Goal: Task Accomplishment & Management: Contribute content

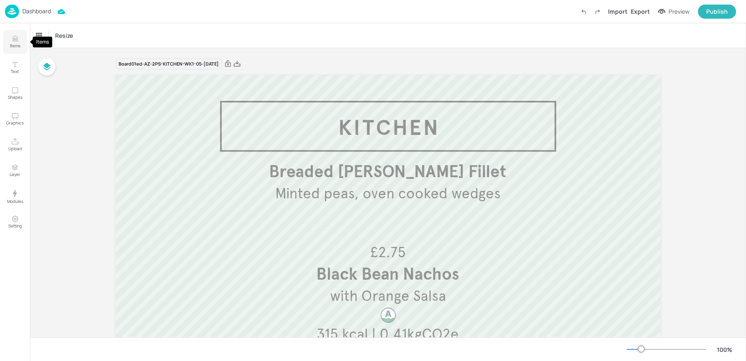
click at [20, 38] on button "Items" at bounding box center [15, 42] width 24 height 24
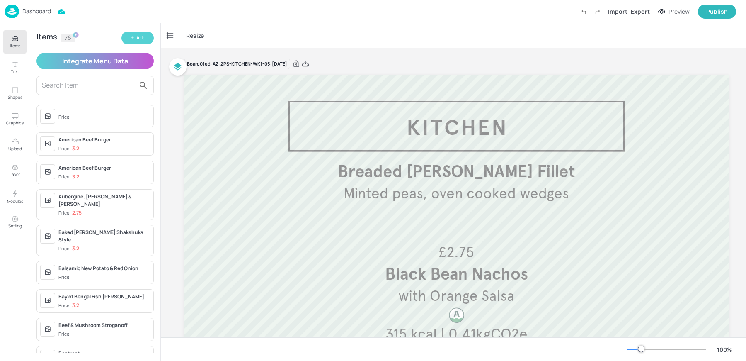
click at [125, 35] on button "Add" at bounding box center [137, 38] width 32 height 13
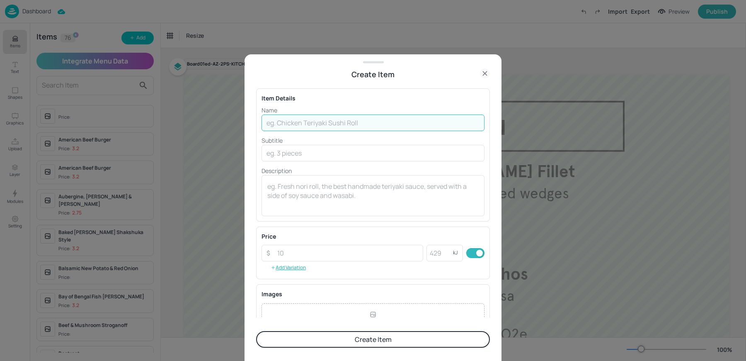
click at [337, 128] on input "text" at bounding box center [373, 122] width 223 height 17
paste input "Raditional Sausage & Mash, Onion Gravy"
click at [268, 121] on input "Raditional Sausage & Mash, Onion Gravy" at bounding box center [373, 122] width 223 height 17
drag, startPoint x: 352, startPoint y: 123, endPoint x: 463, endPoint y: 133, distance: 111.6
click at [463, 133] on div "Name Traditional Sausage & Mash, Onion Gravy ​ Subtitle ​ Description x ​" at bounding box center [373, 161] width 223 height 110
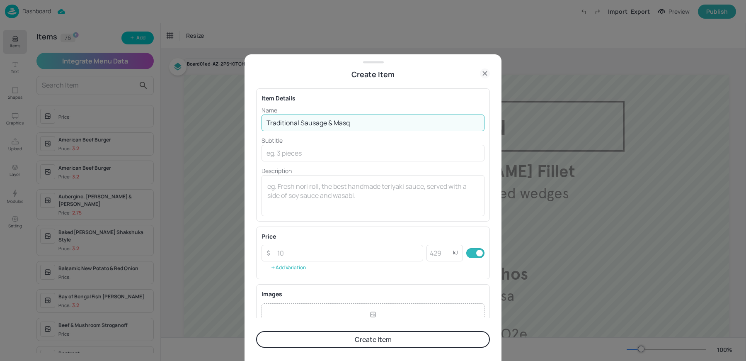
click at [256, 331] on button "Create Item" at bounding box center [373, 339] width 234 height 17
type input "Traditional Sausage & Mash"
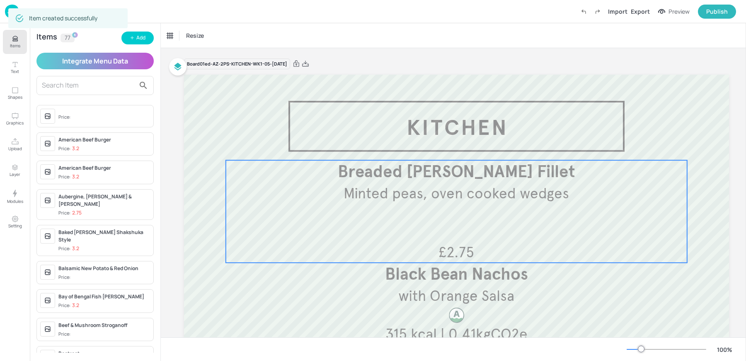
click at [440, 195] on span "Minted peas, oven cooked wedges" at bounding box center [457, 193] width 226 height 18
click at [189, 39] on div "Breaded [PERSON_NAME] Fillet" at bounding box center [201, 35] width 69 height 7
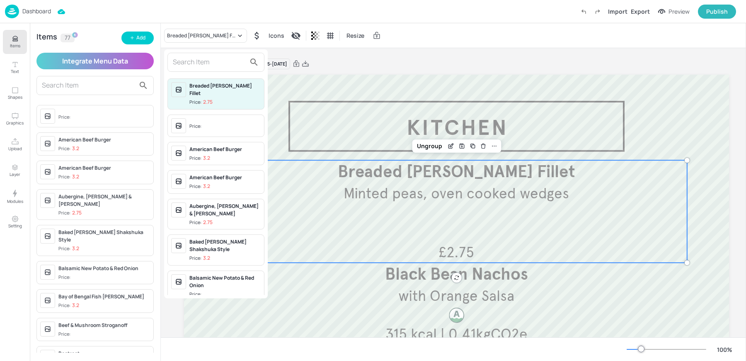
click at [219, 61] on input "text" at bounding box center [209, 62] width 73 height 13
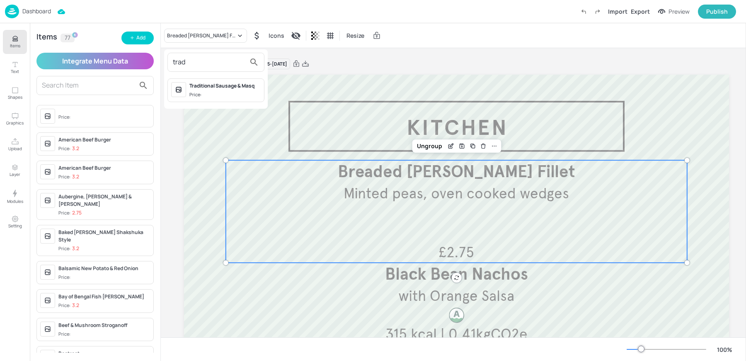
type input "trad"
click at [221, 93] on span "Price:" at bounding box center [224, 94] width 71 height 7
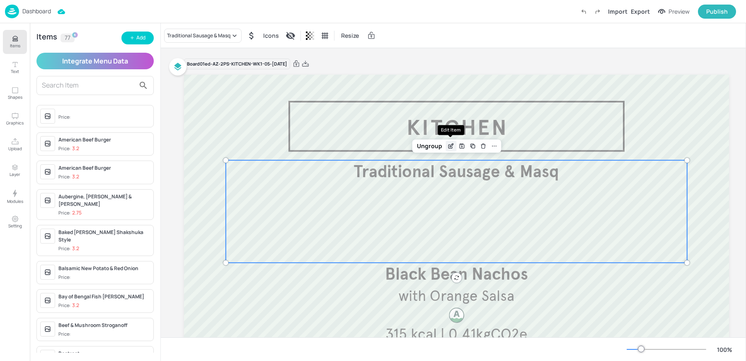
click at [453, 144] on icon "Edit Item" at bounding box center [451, 144] width 3 height 3
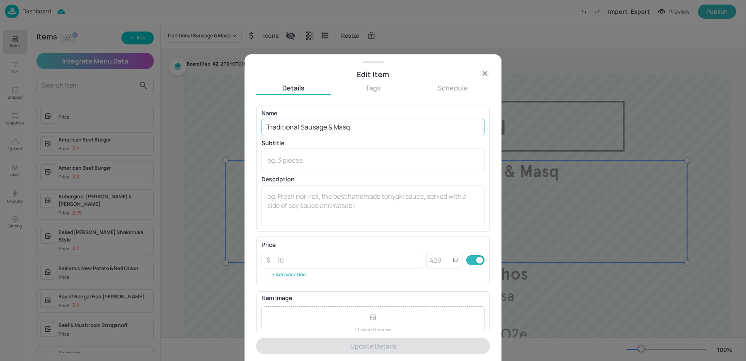
click at [375, 125] on input "Traditional Sausage & Masq" at bounding box center [373, 127] width 223 height 17
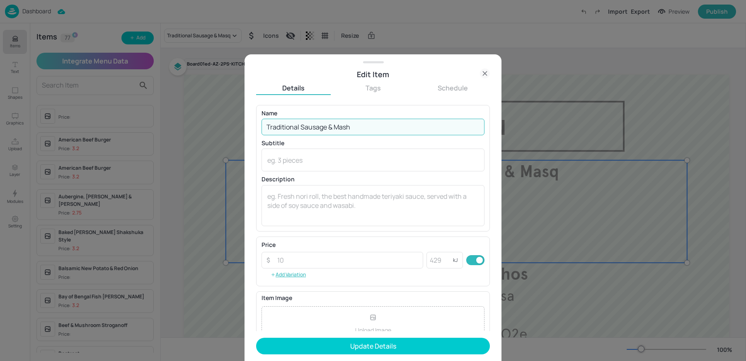
type input "Traditional Sausage & Mash"
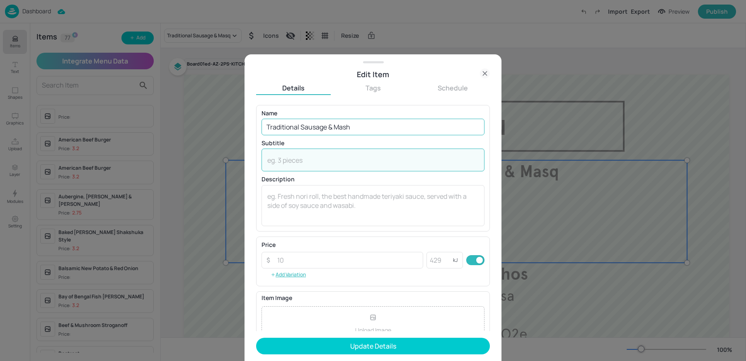
paste textarea "Onion Gravy"
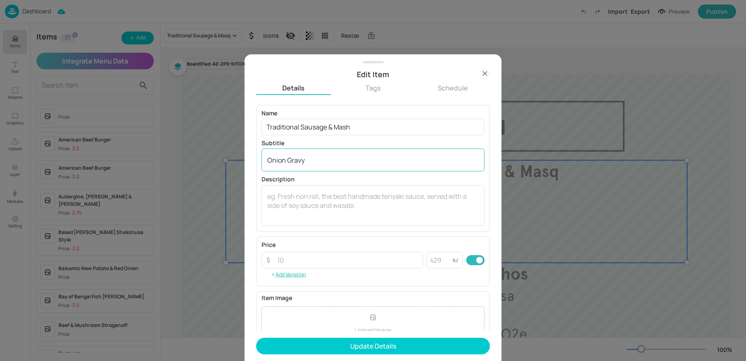
click at [267, 161] on div "Onion Gravy x ​" at bounding box center [373, 159] width 223 height 23
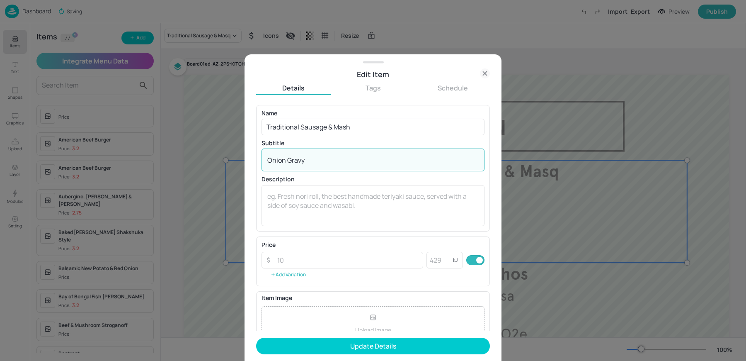
click at [268, 160] on textarea "Onion Gravy" at bounding box center [372, 159] width 211 height 9
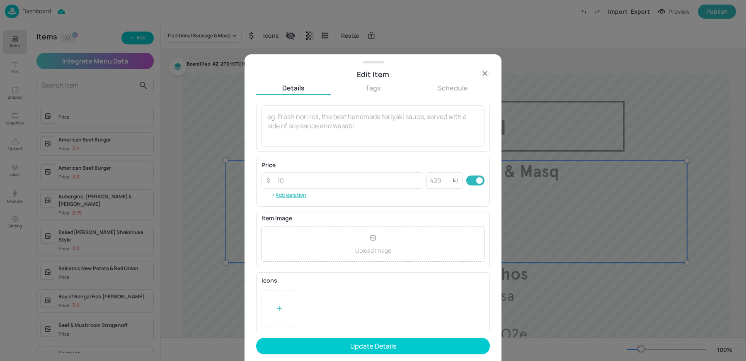
type textarea "With Onion Gravy"
click at [264, 318] on div at bounding box center [280, 308] width 36 height 37
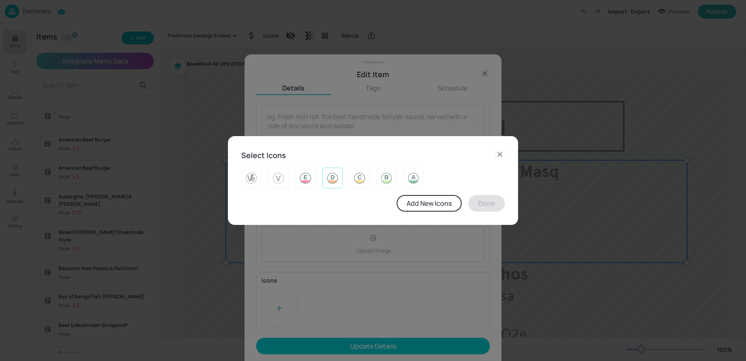
click at [330, 177] on img at bounding box center [332, 177] width 13 height 13
click at [490, 206] on button "Done" at bounding box center [486, 203] width 36 height 17
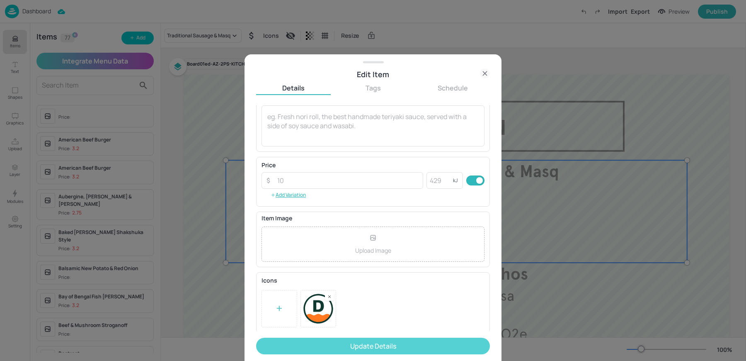
click at [344, 342] on button "Update Details" at bounding box center [373, 345] width 234 height 17
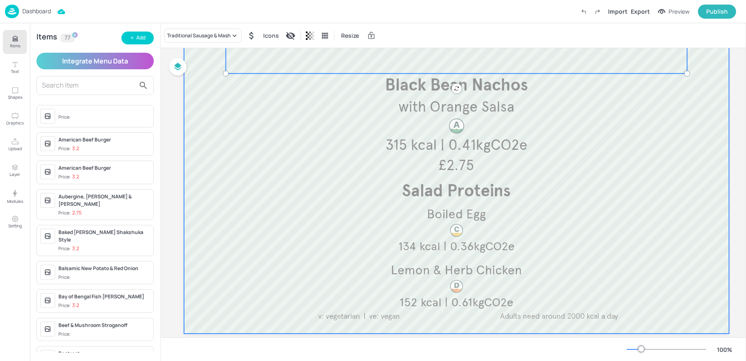
scroll to position [208, 0]
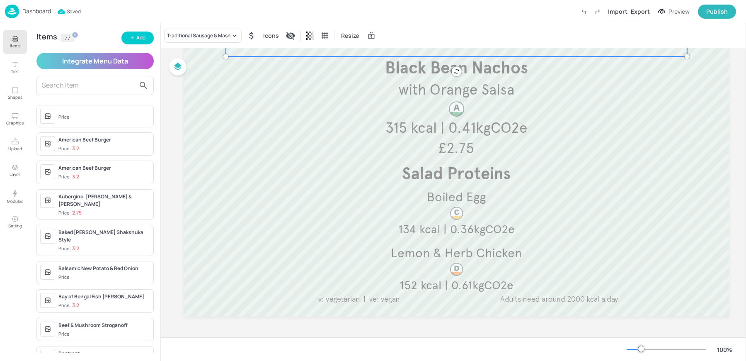
click at [22, 12] on p "Dashboard" at bounding box center [36, 11] width 29 height 6
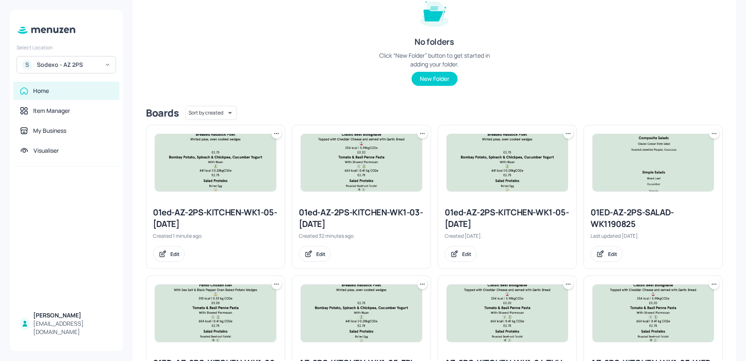
scroll to position [136, 0]
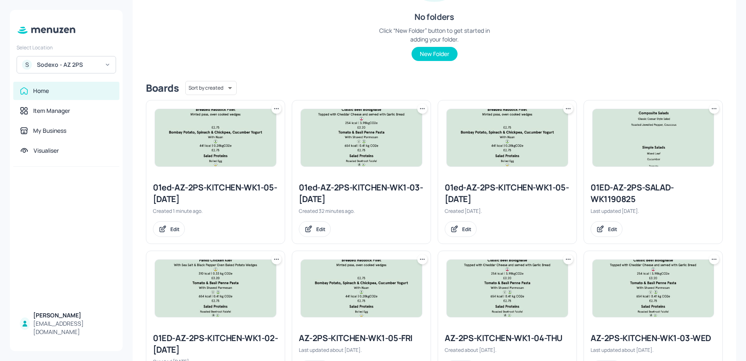
click at [479, 270] on img at bounding box center [507, 287] width 121 height 57
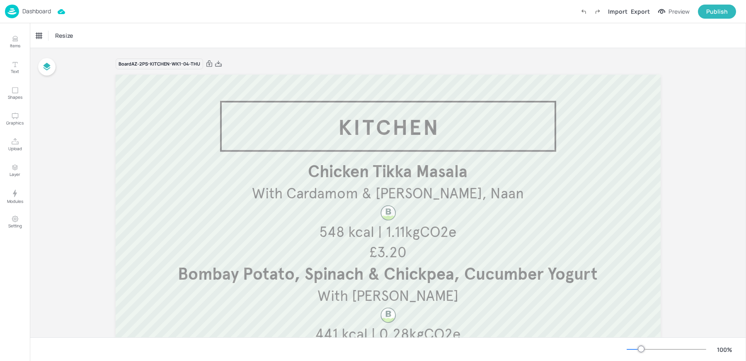
click at [29, 12] on p "Dashboard" at bounding box center [36, 11] width 29 height 6
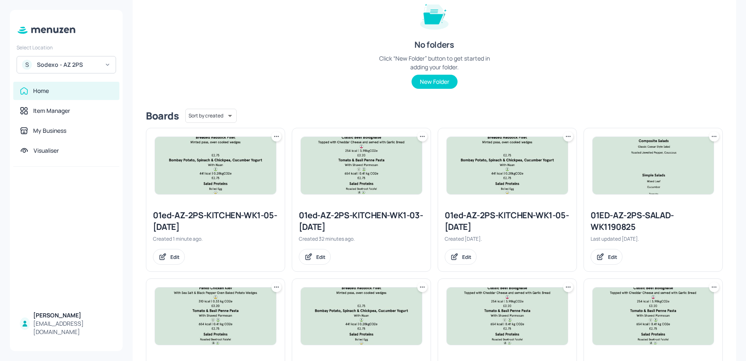
scroll to position [137, 0]
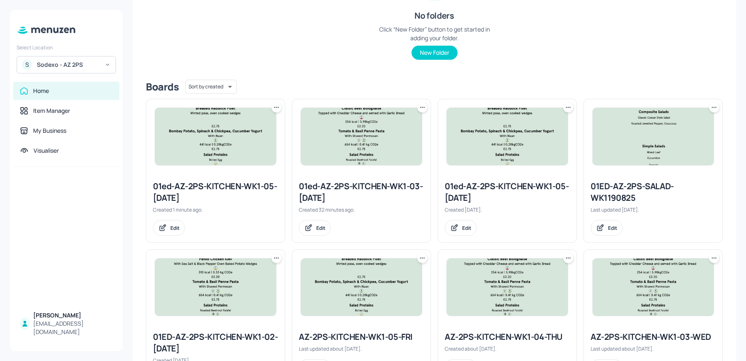
click at [347, 167] on div at bounding box center [361, 136] width 138 height 75
click at [340, 147] on img at bounding box center [361, 136] width 121 height 57
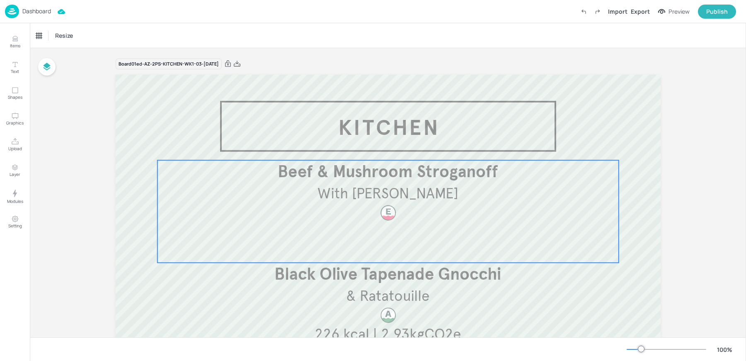
click at [386, 192] on span "With [PERSON_NAME]" at bounding box center [388, 193] width 141 height 18
click at [379, 144] on icon "Edit Item" at bounding box center [382, 146] width 7 height 7
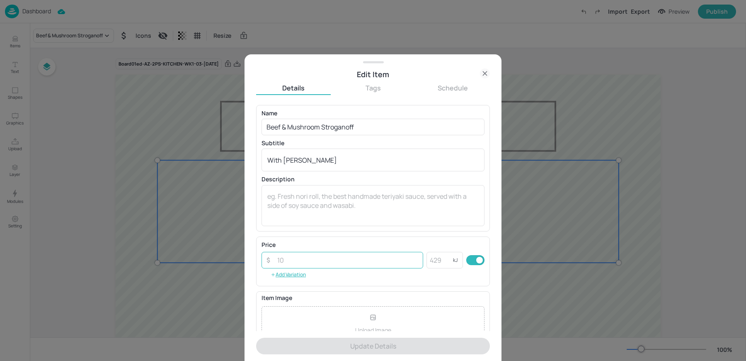
click at [286, 258] on input "number" at bounding box center [347, 260] width 151 height 17
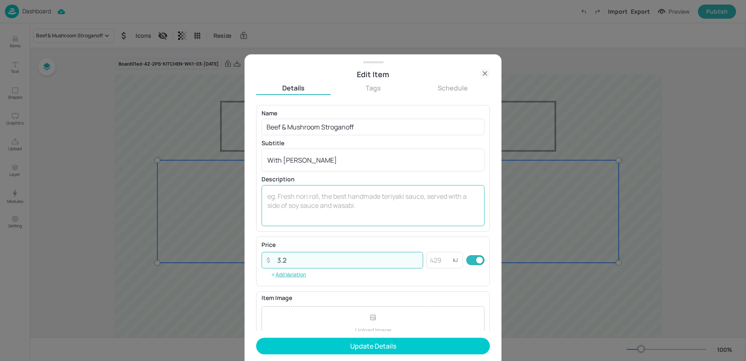
type input "3.2"
click at [323, 222] on div "x ​" at bounding box center [373, 205] width 223 height 41
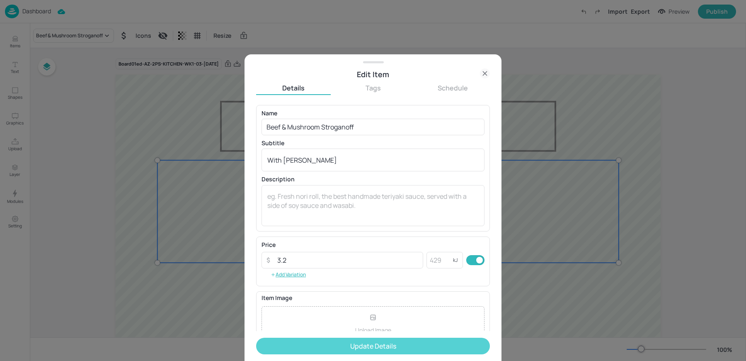
click at [336, 350] on button "Update Details" at bounding box center [373, 345] width 234 height 17
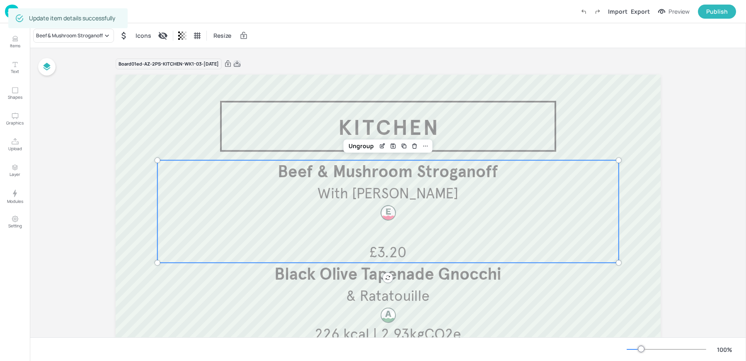
click at [241, 65] on icon at bounding box center [236, 64] width 7 height 8
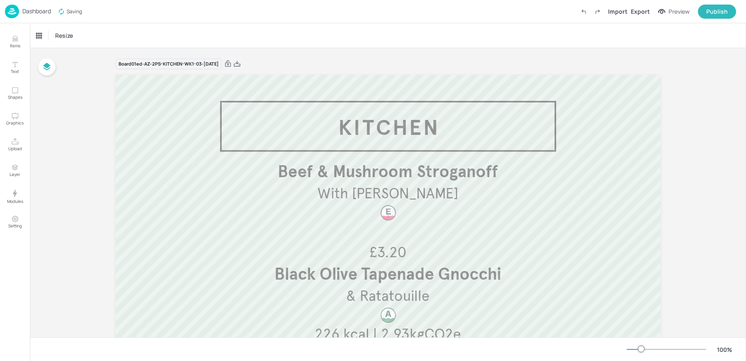
click at [131, 21] on div "Dashboard Saving Import Export Preview Publish" at bounding box center [370, 11] width 731 height 23
click at [28, 11] on p "Dashboard" at bounding box center [36, 11] width 29 height 6
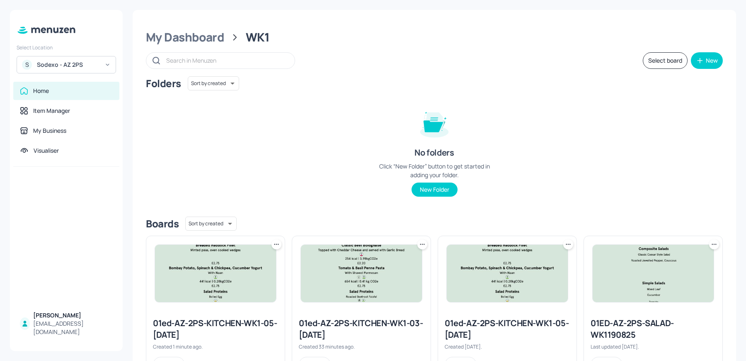
click at [223, 289] on img at bounding box center [215, 273] width 121 height 57
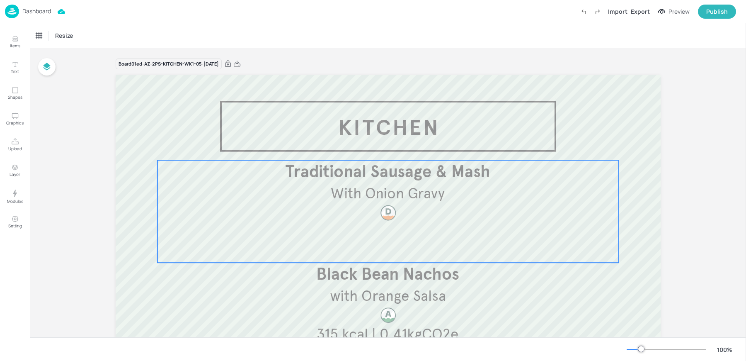
click at [326, 183] on p "With Onion Gravy" at bounding box center [388, 193] width 459 height 20
click at [383, 143] on icon "Edit Item" at bounding box center [382, 144] width 3 height 3
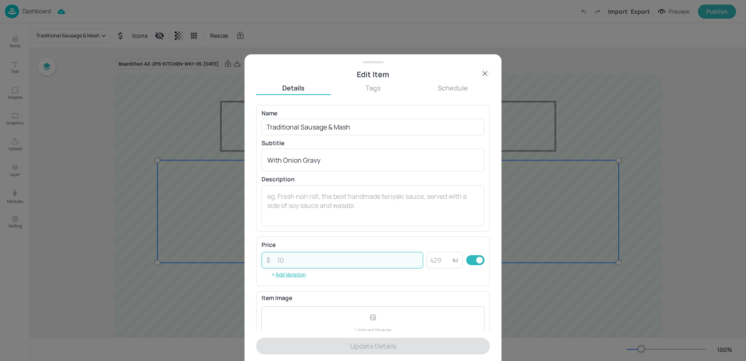
click at [283, 255] on input "number" at bounding box center [347, 260] width 151 height 17
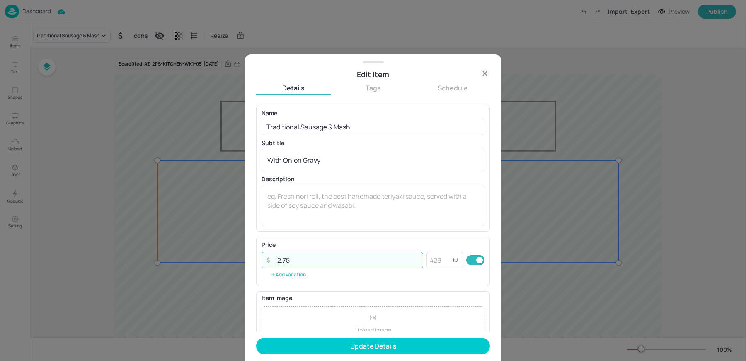
type input "2.75"
click at [256, 337] on button "Update Details" at bounding box center [373, 345] width 234 height 17
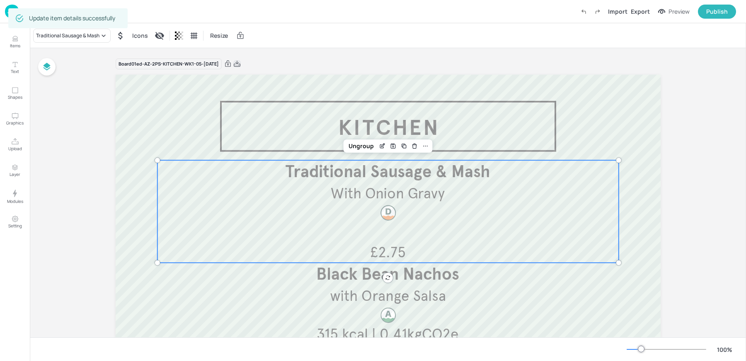
click at [241, 63] on icon at bounding box center [236, 64] width 7 height 8
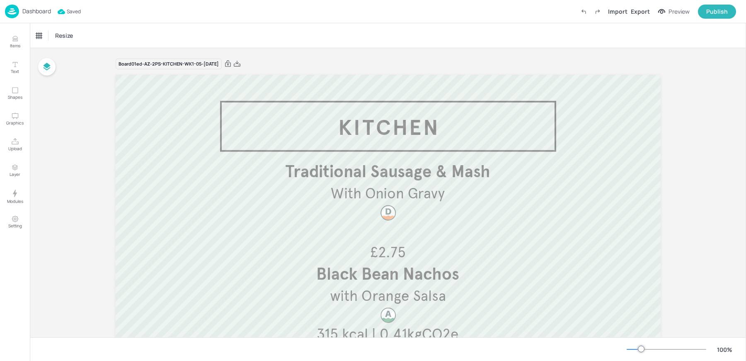
click at [24, 16] on div "Dashboard" at bounding box center [28, 12] width 46 height 14
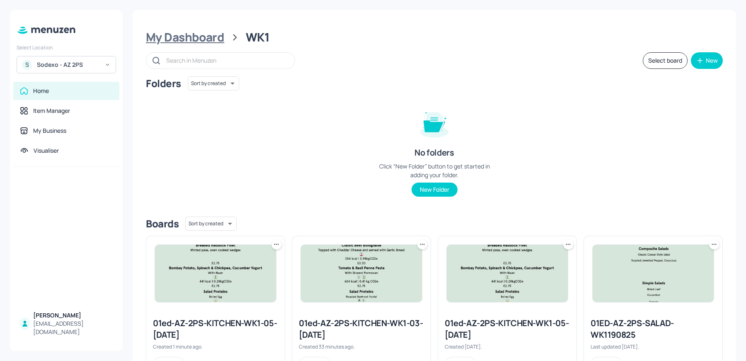
click at [193, 38] on div "My Dashboard" at bounding box center [185, 37] width 78 height 15
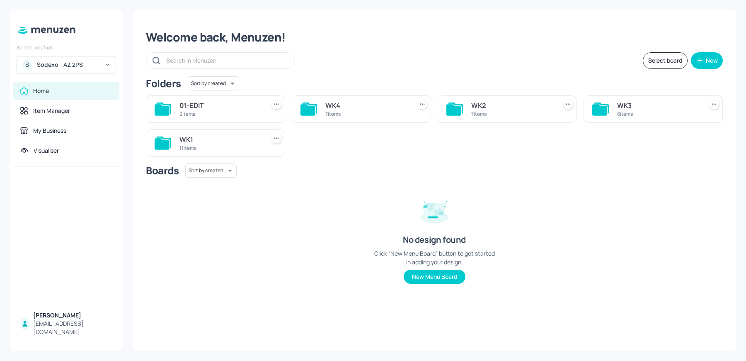
click at [53, 92] on div "Home" at bounding box center [66, 91] width 93 height 8
click at [62, 62] on div "Sodexo - AZ 2PS" at bounding box center [68, 65] width 63 height 8
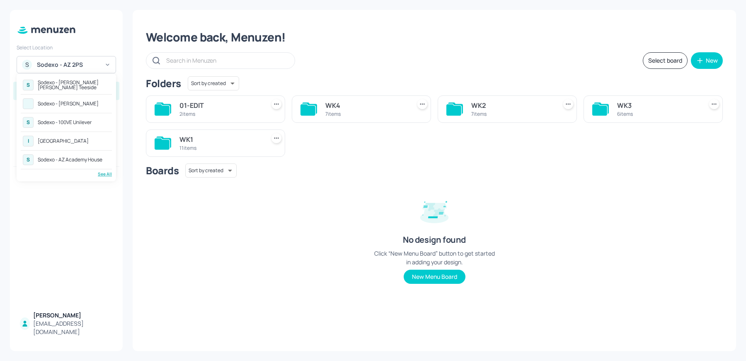
click at [73, 122] on div "Sodexo - 100VE Unilever" at bounding box center [65, 122] width 54 height 5
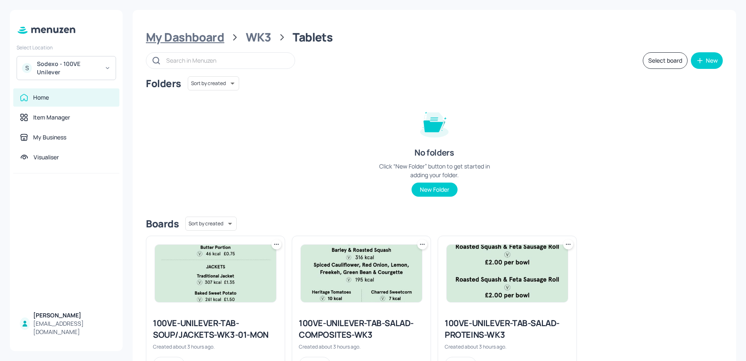
click at [170, 41] on div "My Dashboard" at bounding box center [185, 37] width 78 height 15
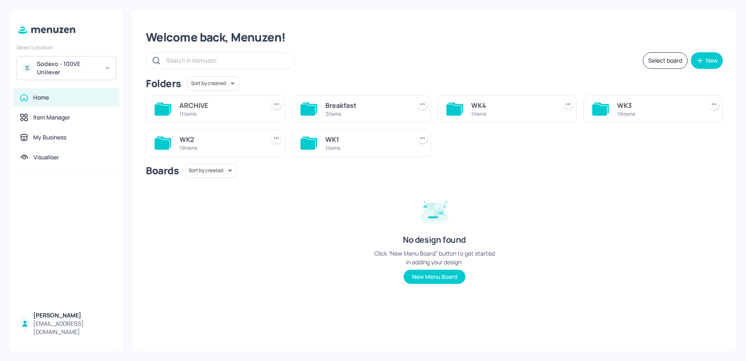
click at [499, 107] on div "WK4" at bounding box center [512, 105] width 82 height 10
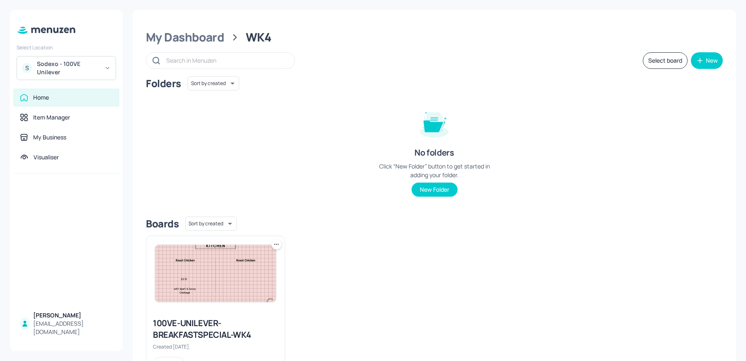
scroll to position [38, 0]
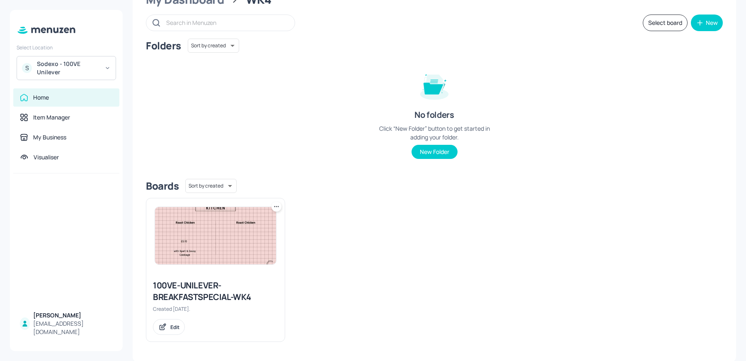
click at [204, 8] on div "My Dashboard WK4 Select board New Folders Sort by created id ​ No folders Click…" at bounding box center [435, 166] width 604 height 389
click at [196, 4] on div "My Dashboard" at bounding box center [185, -1] width 78 height 15
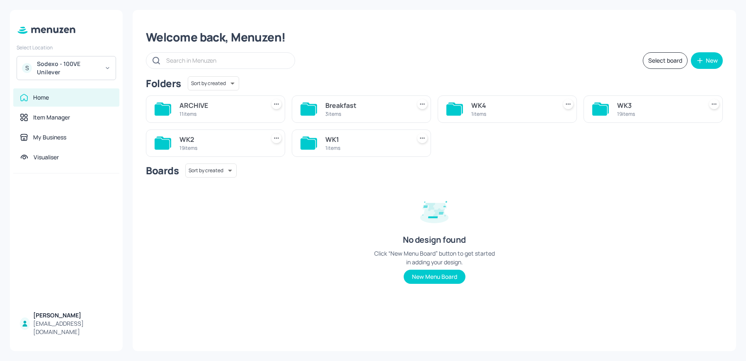
click at [649, 112] on div "19 items" at bounding box center [658, 113] width 82 height 7
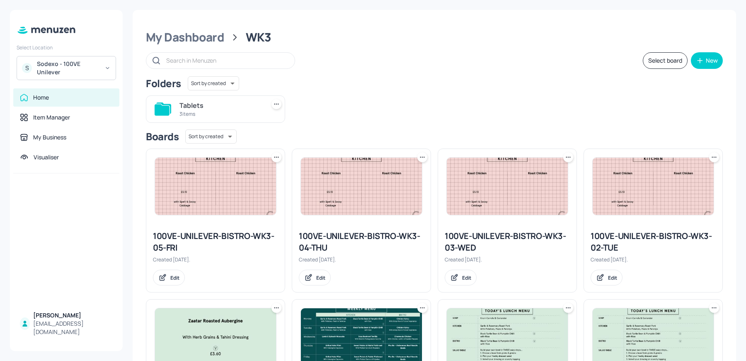
click at [277, 157] on icon at bounding box center [276, 157] width 8 height 8
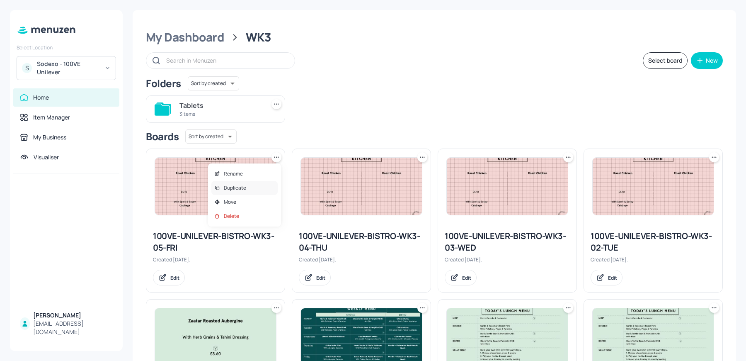
click at [238, 193] on div "Duplicate" at bounding box center [244, 188] width 66 height 14
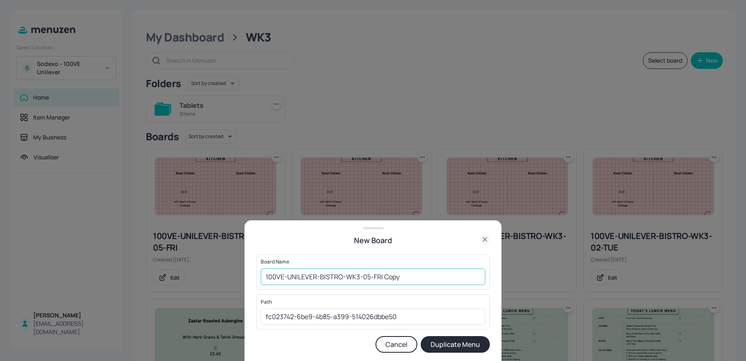
click at [359, 279] on input "100VE-UNILEVER-BISTRO-WK3-05-FRI Copy" at bounding box center [373, 276] width 225 height 17
drag, startPoint x: 366, startPoint y: 275, endPoint x: 438, endPoint y: 275, distance: 71.7
click at [436, 275] on input "100VE-UNILEVER-BISTRO-WK4-05-FRI Copy" at bounding box center [373, 276] width 225 height 17
type input "100VE-UNILEVER-BISTRO-WK4-01-MON"
click at [421, 336] on button "Duplicate Menu" at bounding box center [455, 344] width 69 height 17
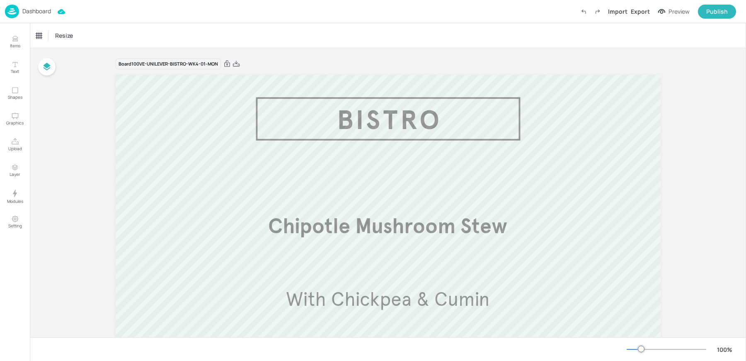
click at [11, 10] on img at bounding box center [12, 12] width 14 height 14
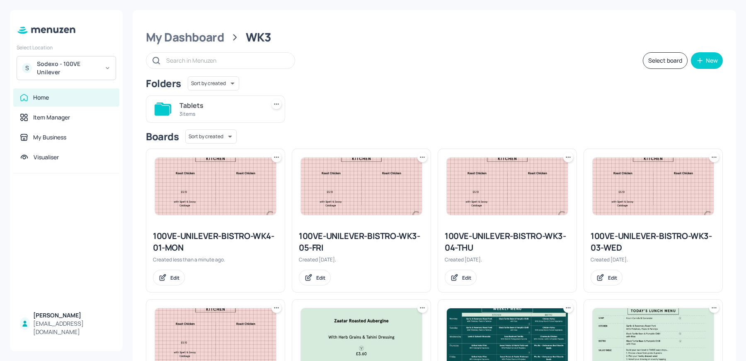
click at [279, 156] on icon at bounding box center [276, 157] width 8 height 8
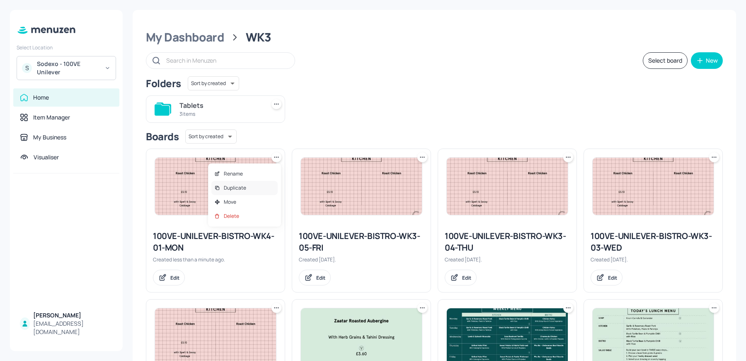
click at [241, 189] on p "Duplicate" at bounding box center [235, 187] width 22 height 7
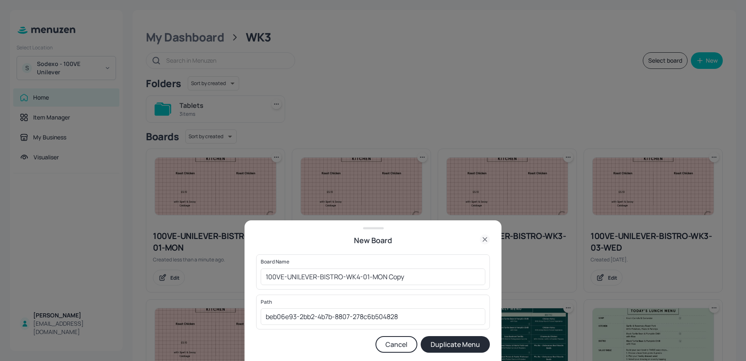
click at [478, 239] on div "New Board" at bounding box center [373, 240] width 234 height 12
click at [483, 239] on icon at bounding box center [485, 239] width 10 height 10
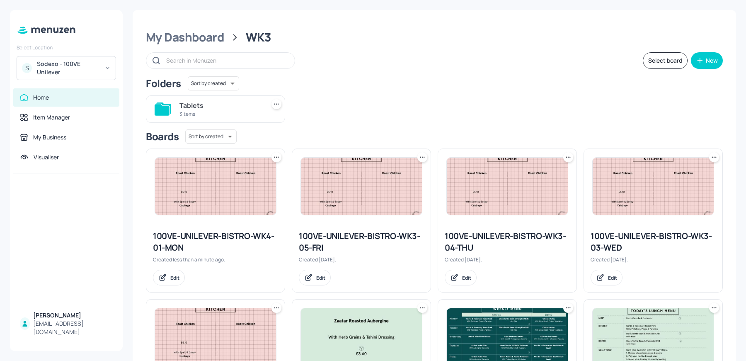
click at [274, 154] on icon at bounding box center [276, 157] width 8 height 8
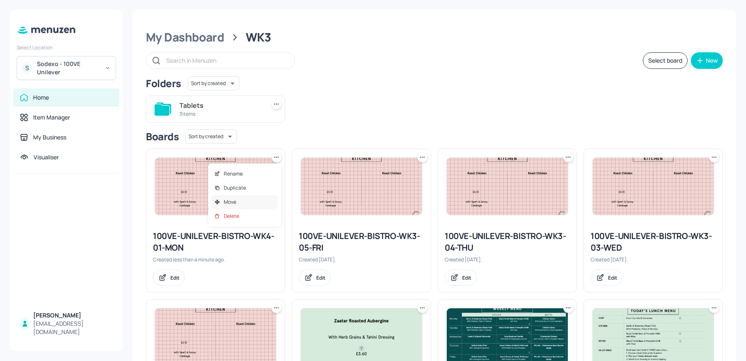
click at [235, 197] on div "Move" at bounding box center [244, 202] width 66 height 14
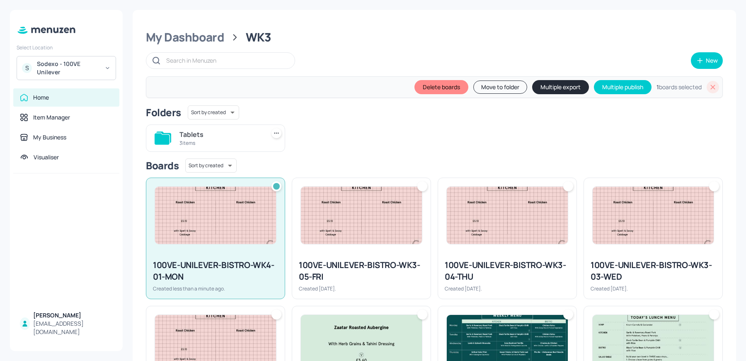
click at [485, 85] on button "Move to folder" at bounding box center [500, 86] width 54 height 13
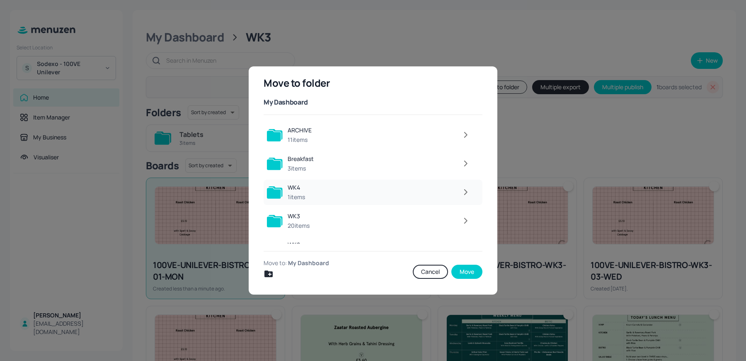
click at [461, 193] on icon "button" at bounding box center [466, 192] width 10 height 10
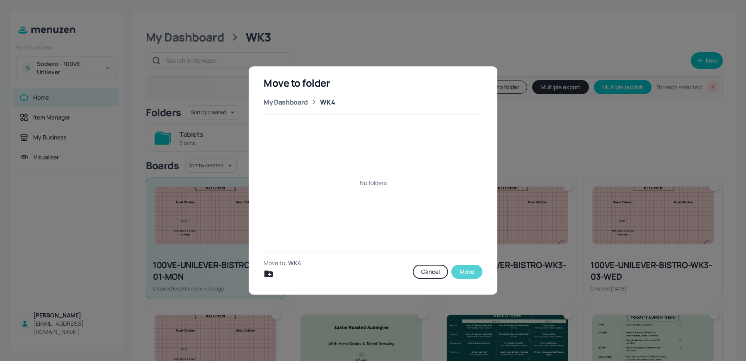
click at [466, 270] on button "Move" at bounding box center [466, 271] width 31 height 14
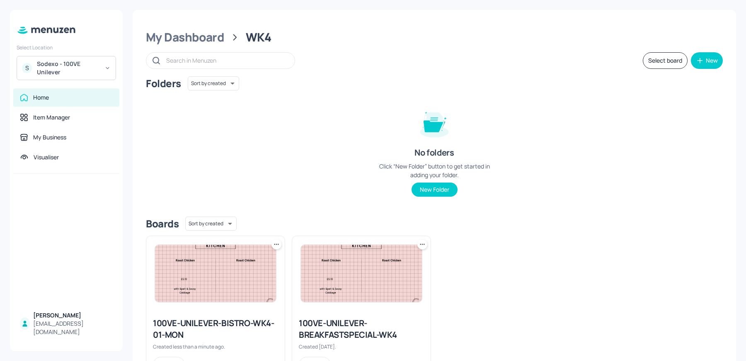
click at [218, 282] on img at bounding box center [215, 273] width 121 height 57
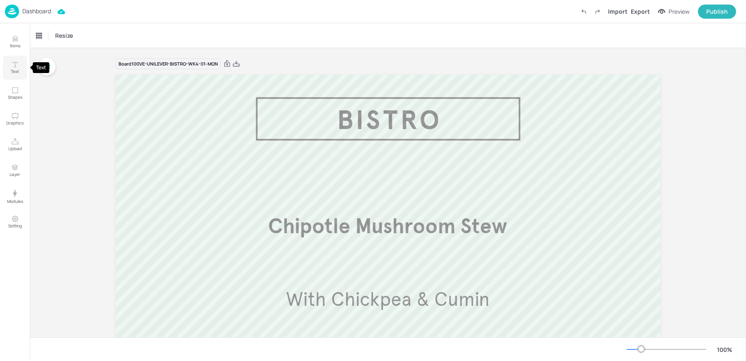
click at [15, 69] on p "Text" at bounding box center [15, 71] width 8 height 6
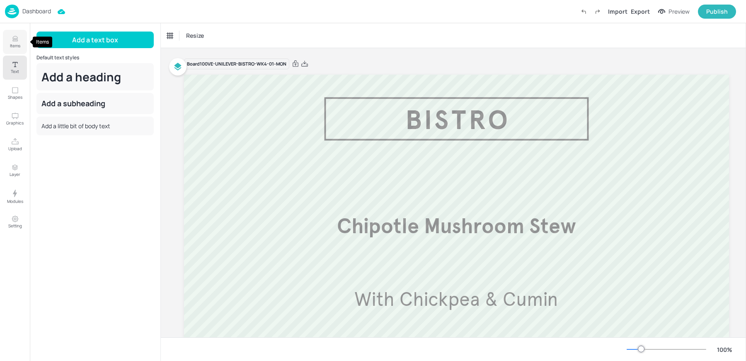
click at [15, 37] on icon "Items" at bounding box center [15, 39] width 8 height 8
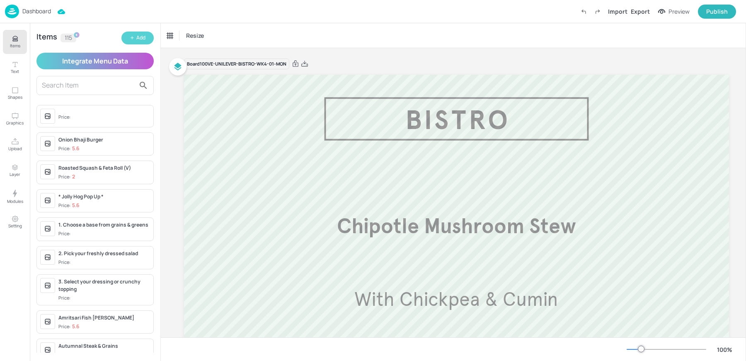
click at [132, 42] on button "Add" at bounding box center [137, 38] width 32 height 13
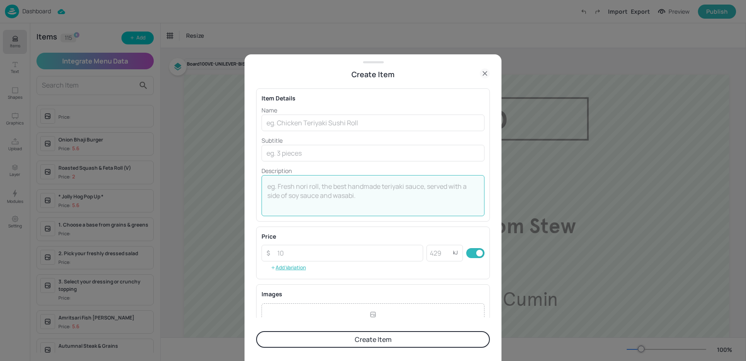
click at [312, 187] on textarea at bounding box center [372, 195] width 211 height 27
paste textarea "Coq Au Vin Sage Mashed Potato, Charred Broccoli £5.30"
click at [296, 187] on textarea "Coq Au Vin Sage Mashed Potato, Charred Broccoli £5.30" at bounding box center [372, 195] width 211 height 27
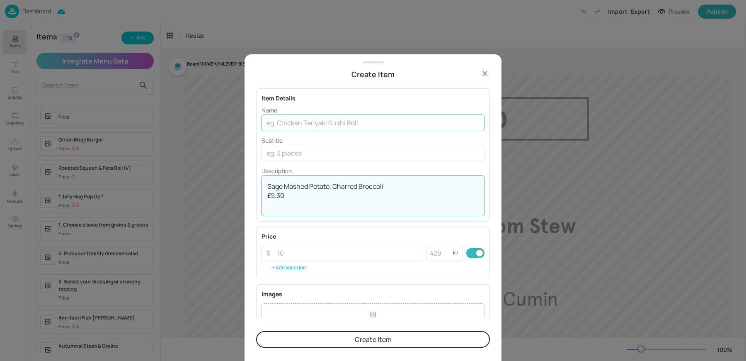
type textarea "Sage Mashed Potato, Charred Broccoli £5.30"
paste input "Coq Au Vin"
click at [291, 117] on input "Coq Au Vin" at bounding box center [373, 122] width 223 height 17
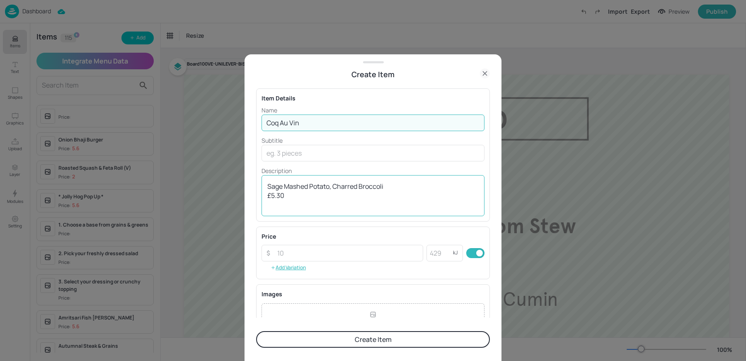
type input "Coq Au Vin"
click at [288, 187] on textarea "Sage Mashed Potato, Charred Broccoli £5.30" at bounding box center [372, 195] width 211 height 27
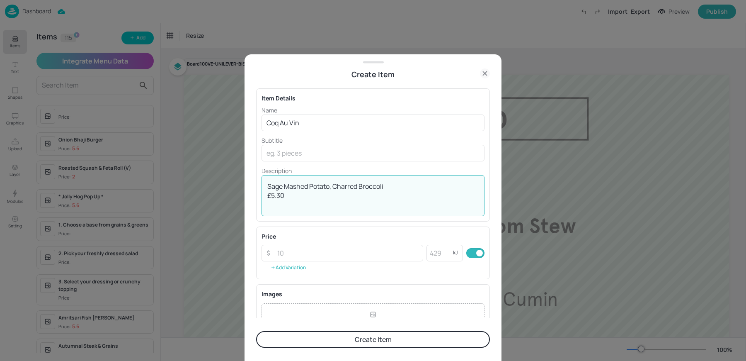
click at [288, 187] on textarea "Sage Mashed Potato, Charred Broccoli £5.30" at bounding box center [372, 195] width 211 height 27
type textarea "£5.30"
click at [273, 144] on p "Subtitle" at bounding box center [373, 140] width 223 height 9
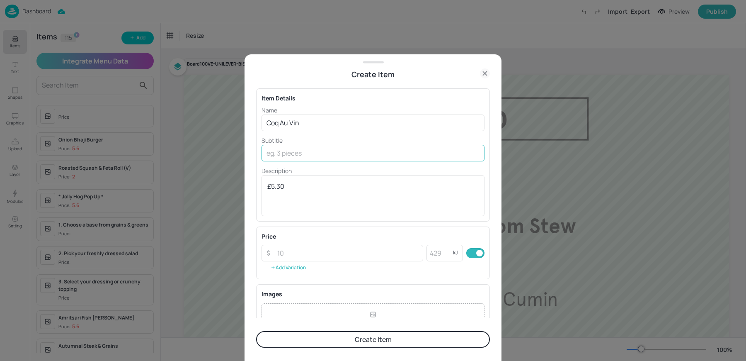
click at [273, 148] on input "text" at bounding box center [373, 153] width 223 height 17
paste input "Sage Mashed Potato, Charred Broccoli"
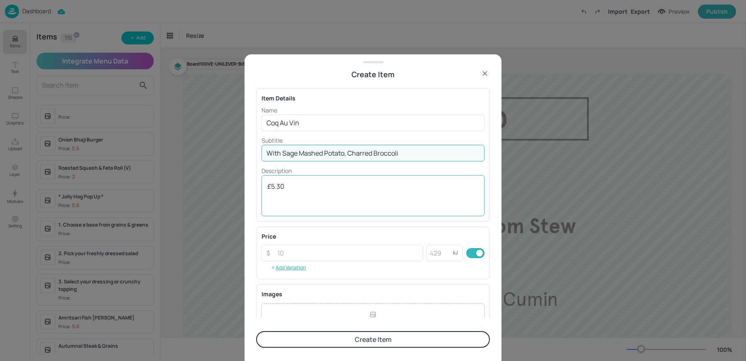
type input "With Sage Mashed Potato, Charred Broccoli"
click at [293, 193] on textarea "£5.30" at bounding box center [372, 195] width 211 height 27
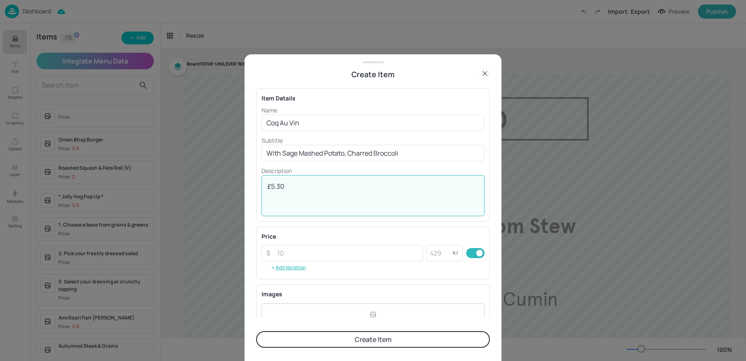
click at [293, 193] on textarea "£5.30" at bounding box center [372, 195] width 211 height 27
click at [296, 254] on input "number" at bounding box center [347, 253] width 151 height 17
paste input "5.30"
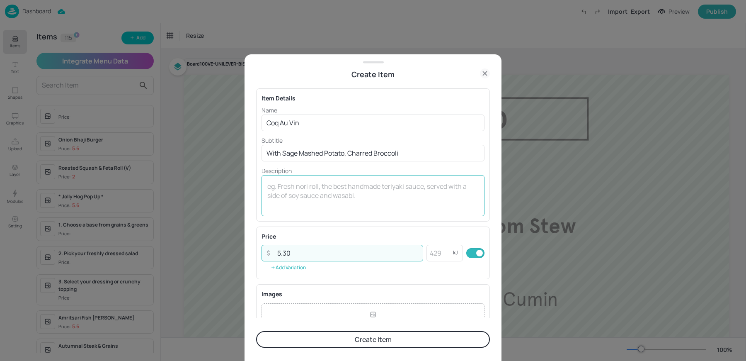
type input "5.30"
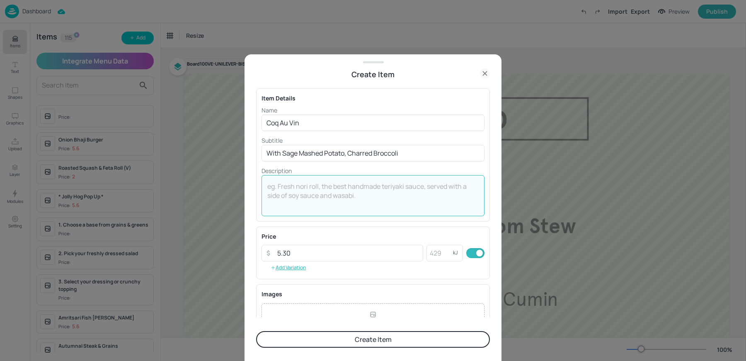
click at [323, 207] on textarea at bounding box center [372, 195] width 211 height 27
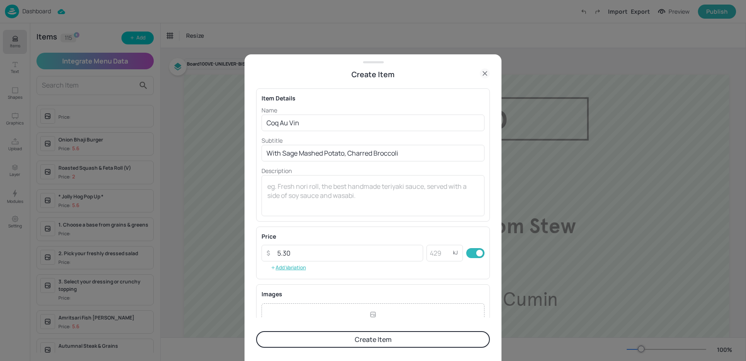
click at [311, 340] on button "Create Item" at bounding box center [373, 339] width 234 height 17
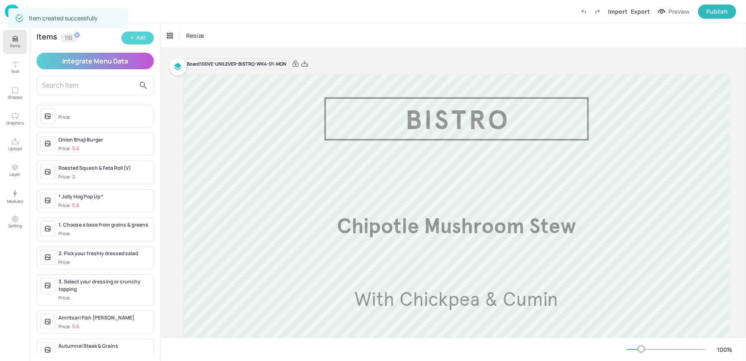
click at [141, 37] on div "Add" at bounding box center [140, 38] width 9 height 8
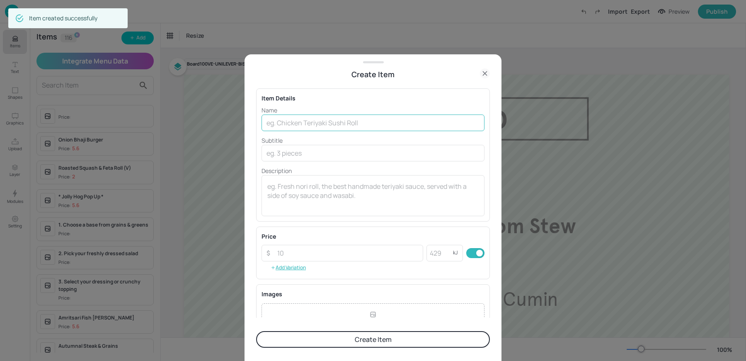
click at [338, 127] on input "text" at bounding box center [373, 122] width 223 height 17
paste input "Spiced Sweetcorn & Cashew Nut Curry V Coconut Rice, Green Chutney£4.90"
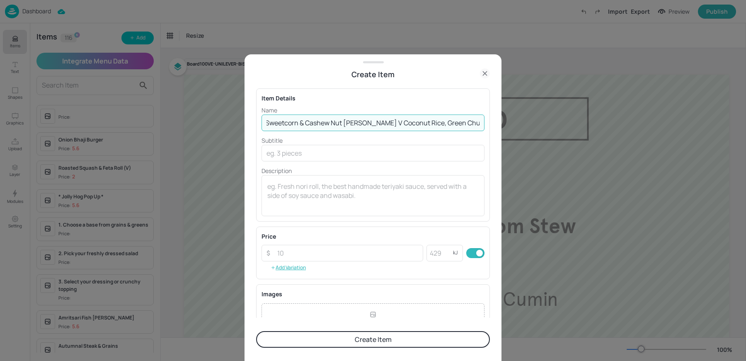
click at [461, 120] on input "Spiced Sweetcorn & Cashew Nut Curry V Coconut Rice, Green Chutney£4.90" at bounding box center [373, 122] width 223 height 17
type input "Spiced Sweetcorn & Cashew Nut Curry V Coconut Rice, Green Chutney"
click at [295, 249] on input "number" at bounding box center [347, 253] width 151 height 17
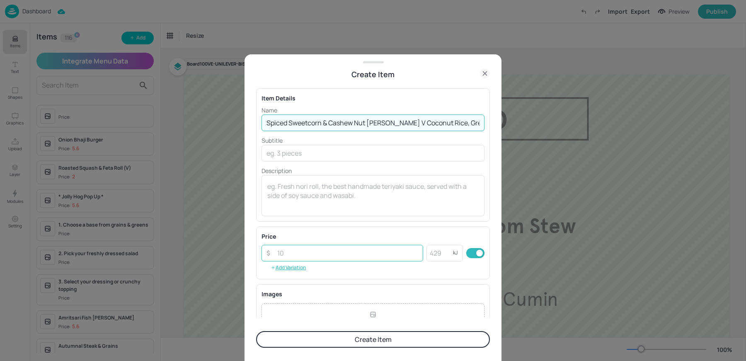
paste input "4.90"
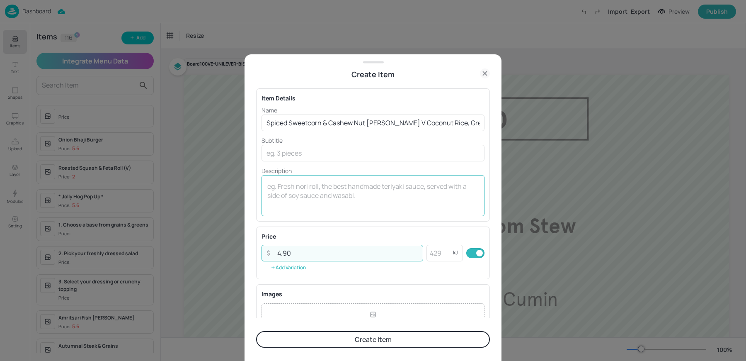
type input "4.90"
click at [295, 214] on div "x ​" at bounding box center [373, 195] width 223 height 41
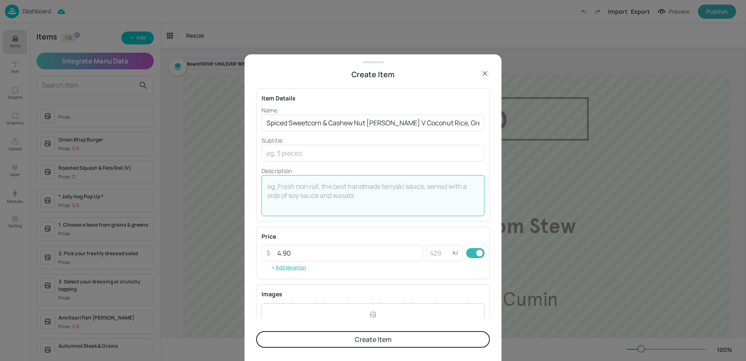
scroll to position [90, 0]
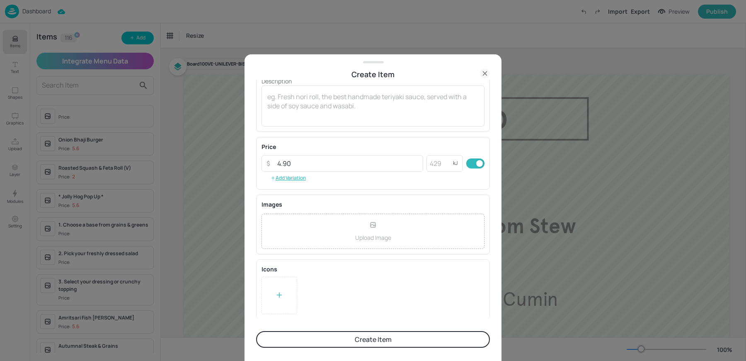
click at [274, 316] on div "Icons To pick up a draggable item, press the space bar. While dragging, use the…" at bounding box center [373, 289] width 234 height 60
click at [274, 301] on div at bounding box center [280, 294] width 36 height 37
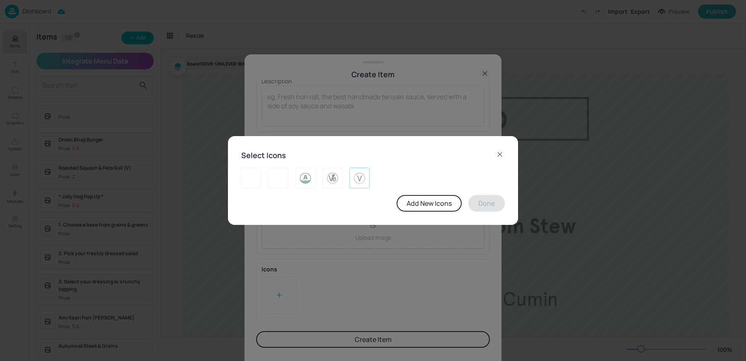
click at [356, 180] on img at bounding box center [359, 177] width 13 height 13
click at [488, 204] on button "Done" at bounding box center [486, 203] width 36 height 17
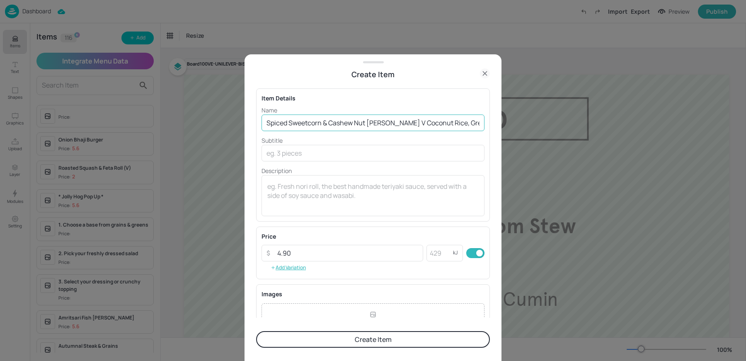
scroll to position [0, 6]
click at [477, 124] on input "Spiced Sweetcorn & Cashew Nut Curry V Coconut Rice, Green Chutney" at bounding box center [373, 122] width 223 height 17
click at [386, 120] on input "Spiced Sweetcorn & Cashew Nut Curry V Coconut Rice, Green Chutney" at bounding box center [373, 122] width 223 height 17
type input "Spiced Sweetcorn & Cashew Nut Curry"
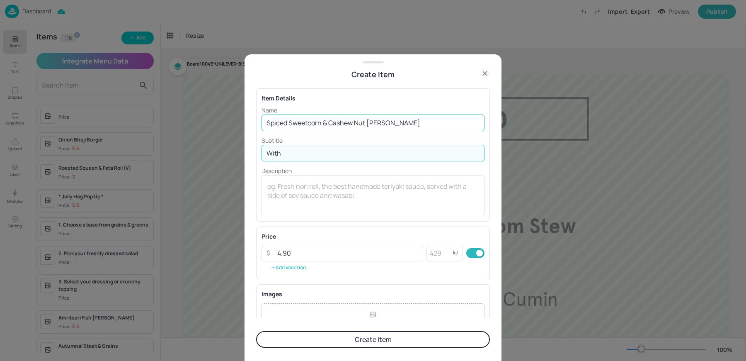
paste input "Coconut Rice, Green Chutney"
click at [325, 151] on input "With Coconut Rice, Green Chutney" at bounding box center [373, 153] width 223 height 17
type input "With Coconut Rice & Green Chutney"
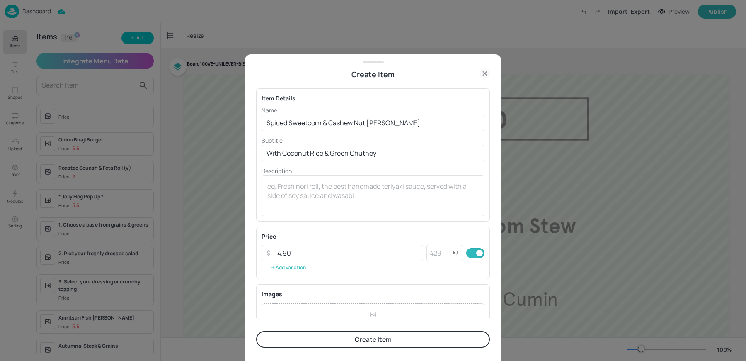
click at [325, 348] on form "Item Details Name Spiced Sweetcorn & Cashew Nut Curry ​ Subtitle With Coconut R…" at bounding box center [373, 220] width 234 height 281
click at [320, 339] on button "Create Item" at bounding box center [373, 339] width 234 height 17
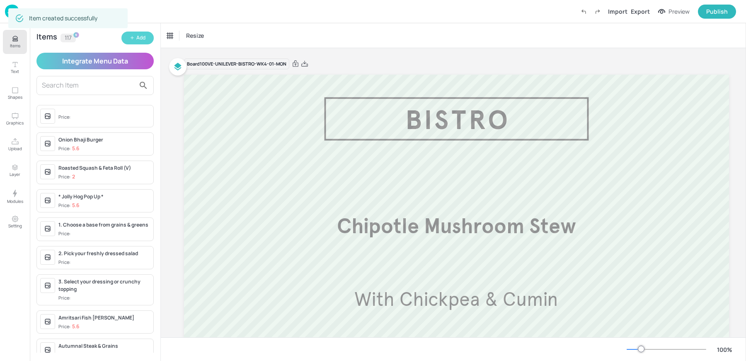
click at [133, 36] on icon "button" at bounding box center [132, 37] width 5 height 5
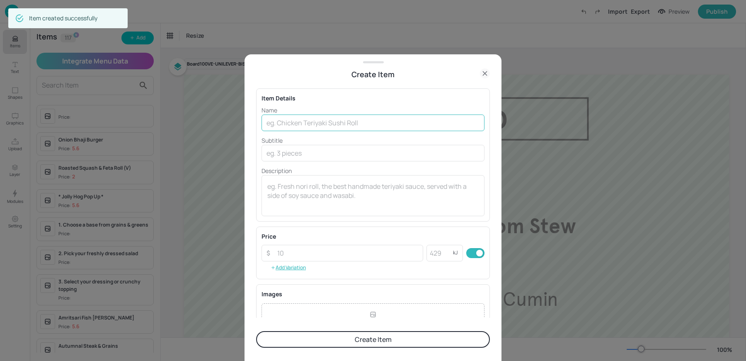
click at [318, 115] on input "text" at bounding box center [373, 122] width 223 height 17
paste input "Cauliflower Steak V Cauli Kimchi & Puree £4.20"
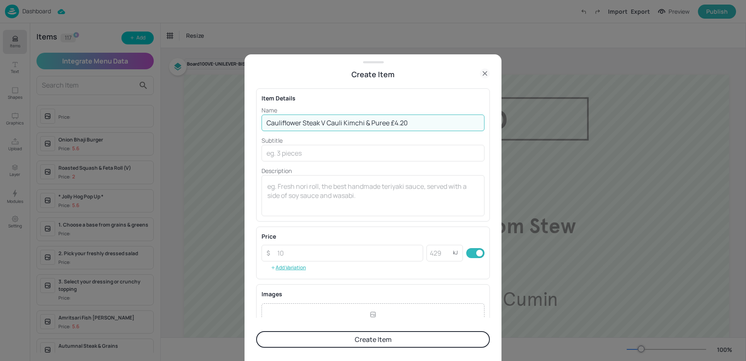
click at [390, 123] on input "Cauliflower Steak V Cauli Kimchi & Puree £4.20" at bounding box center [373, 122] width 223 height 17
type input "Cauliflower Steak V Cauli Kimchi & Puree"
click at [290, 257] on input "number" at bounding box center [347, 253] width 151 height 17
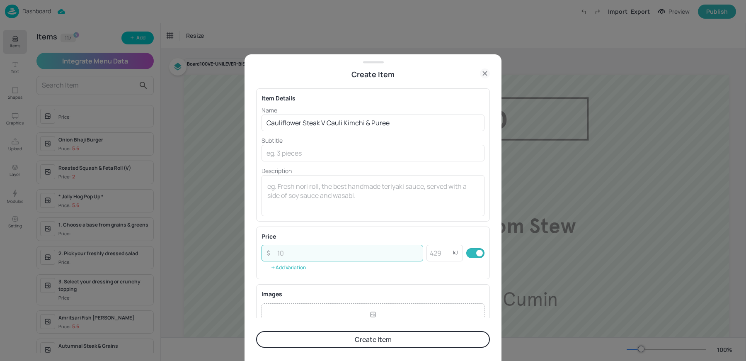
paste input "4.20"
type input "4.20"
click at [294, 218] on div "Item Details Name Cauliflower Steak V Cauli Kimchi & Puree ​ Subtitle ​ Descrip…" at bounding box center [373, 154] width 234 height 133
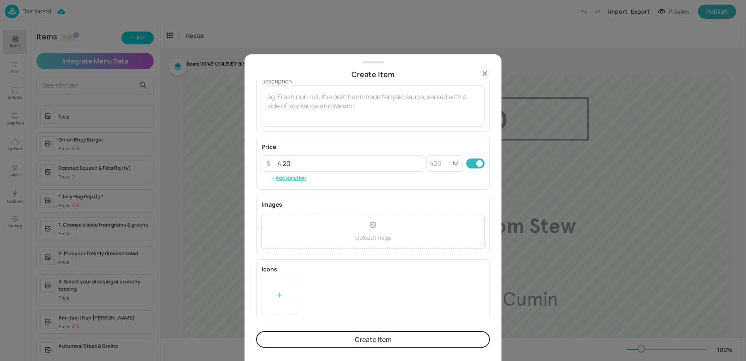
click at [269, 309] on div at bounding box center [280, 294] width 36 height 37
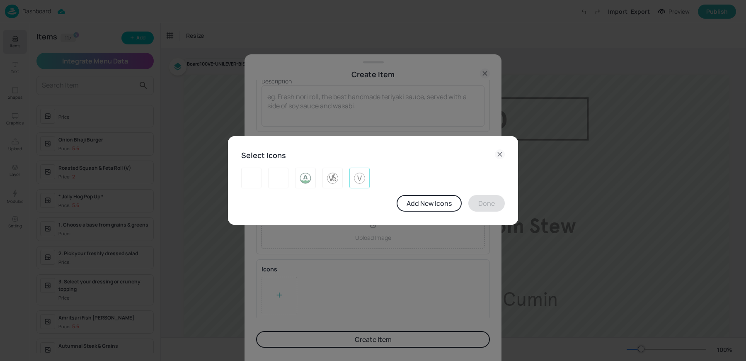
click at [366, 175] on div at bounding box center [359, 177] width 20 height 21
click at [489, 207] on button "Done" at bounding box center [486, 203] width 36 height 17
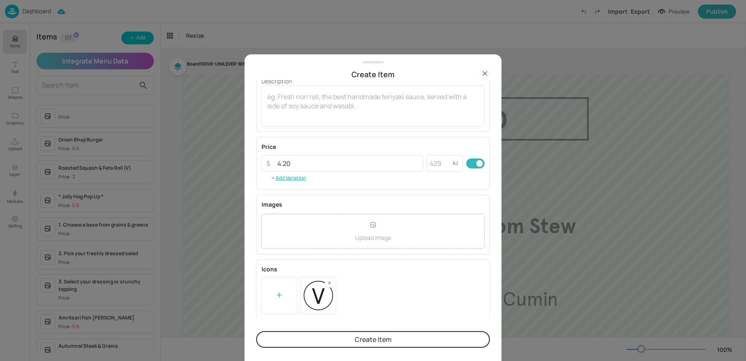
scroll to position [0, 0]
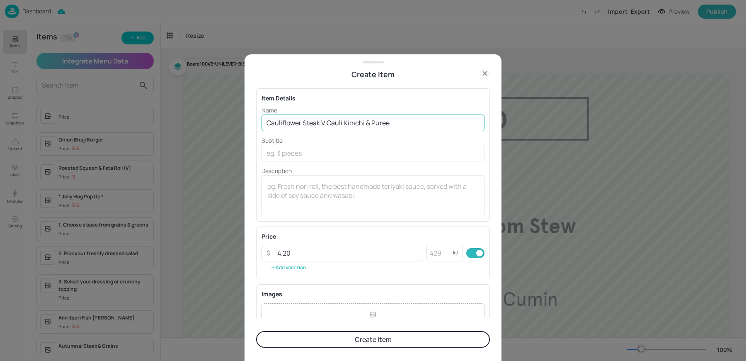
click at [327, 121] on input "Cauliflower Steak V Cauli Kimchi & Puree" at bounding box center [373, 122] width 223 height 17
click at [398, 124] on input "Cauliflower Steak V Cauli Kimchi & Puree" at bounding box center [373, 122] width 223 height 17
click at [328, 121] on input "Cauliflower Steak V Cauli Kimchi & Puree" at bounding box center [373, 122] width 223 height 17
drag, startPoint x: 325, startPoint y: 122, endPoint x: 460, endPoint y: 126, distance: 134.4
click at [460, 126] on input "Cauliflower Steak V Cauli Kimchi & Puree" at bounding box center [373, 122] width 223 height 17
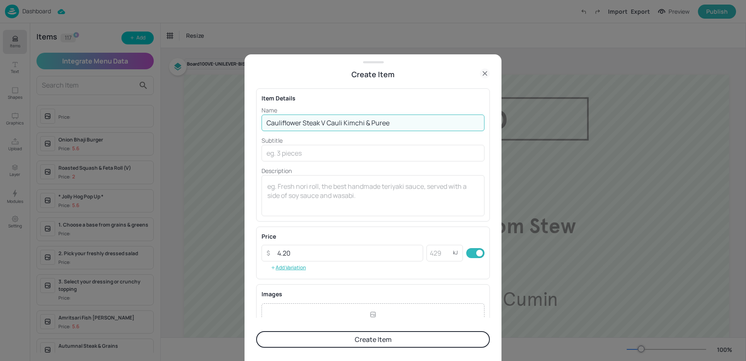
click at [329, 121] on input "Cauliflower Steak V Cauli Kimchi & Puree" at bounding box center [373, 122] width 223 height 17
click at [326, 122] on input "Cauliflower Steak V Cauli Kimchi & Puree" at bounding box center [373, 122] width 223 height 17
type input "Cauliflower Steak"
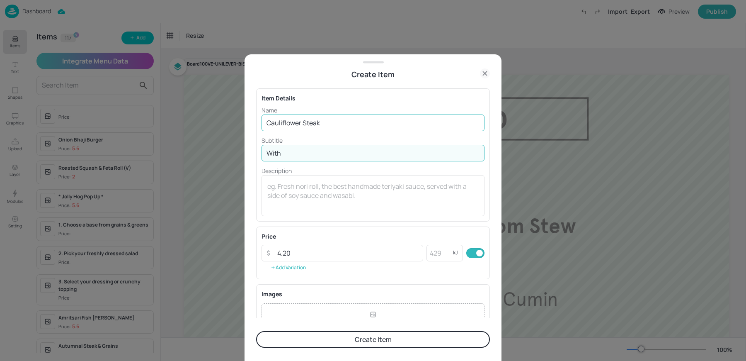
paste input "Cauli Kimchi & Puree"
type input "With Cauli Kimchi & Puree"
click at [306, 339] on button "Create Item" at bounding box center [373, 339] width 234 height 17
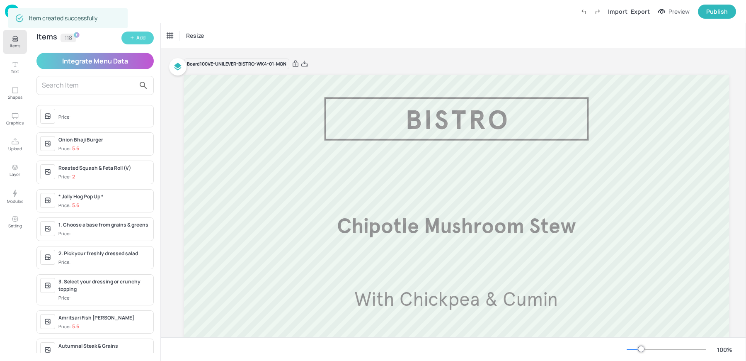
click at [141, 39] on div "Add" at bounding box center [140, 38] width 9 height 8
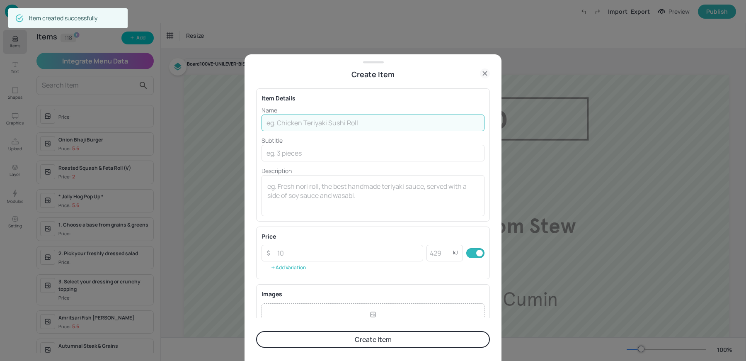
click at [306, 119] on input "text" at bounding box center [373, 122] width 223 height 17
paste input "Chicken, Black Bean, Preserved Lemon"
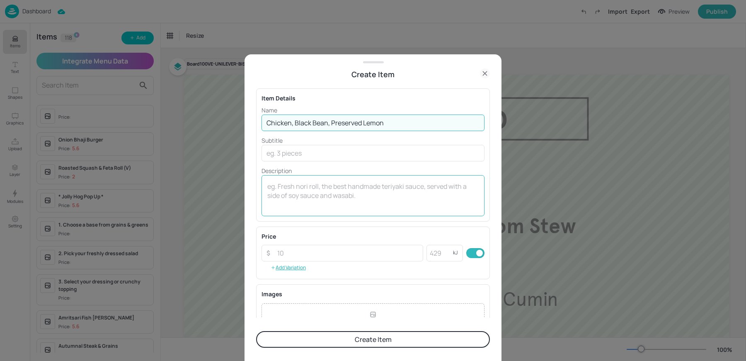
type input "Chicken, Black Bean, Preserved Lemon"
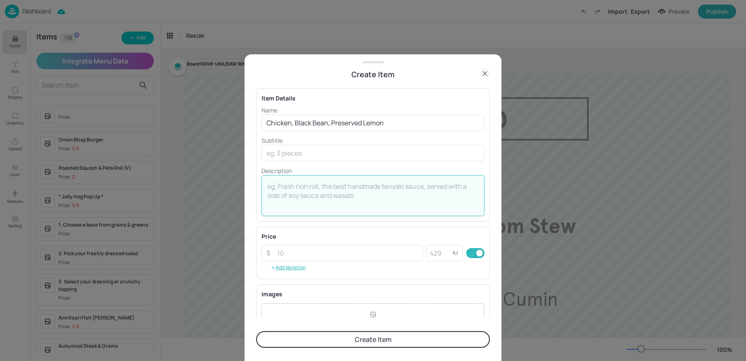
click at [287, 197] on textarea at bounding box center [372, 195] width 211 height 27
type textarea "P"
type textarea "£2.60 per bowl"
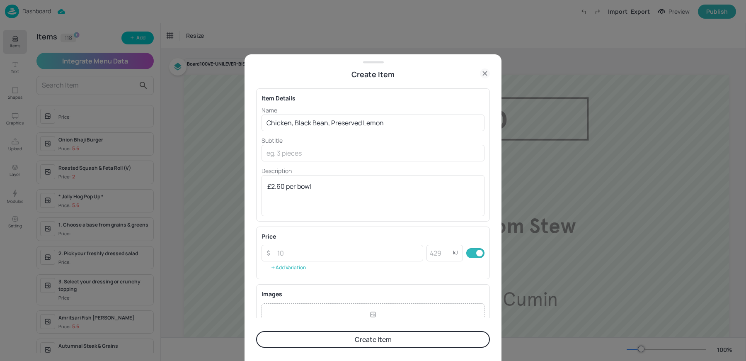
click at [324, 338] on button "Create Item" at bounding box center [373, 339] width 234 height 17
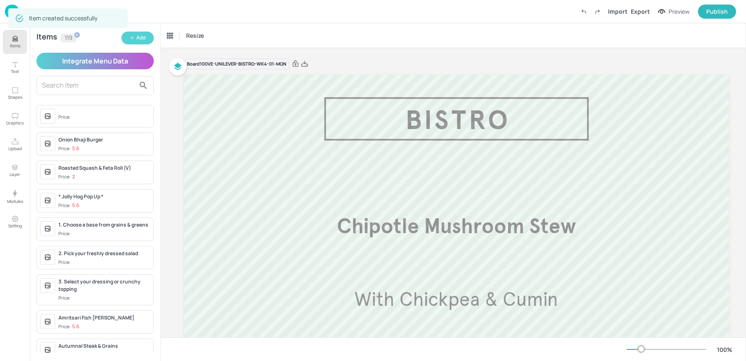
click at [131, 38] on icon "button" at bounding box center [132, 37] width 5 height 5
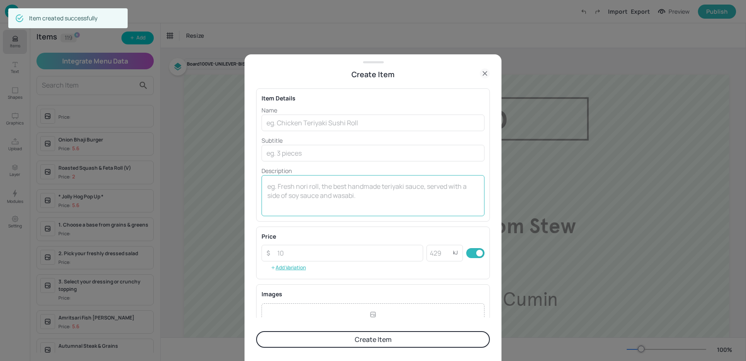
click at [283, 190] on textarea at bounding box center [372, 195] width 211 height 27
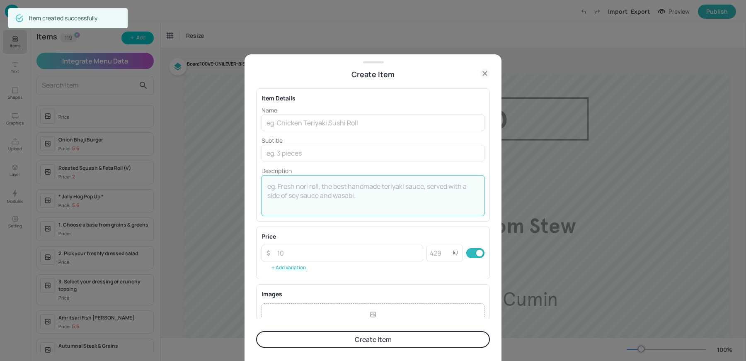
paste textarea "Marinated Paneer, Herb Salad, Coconut V £2.00"
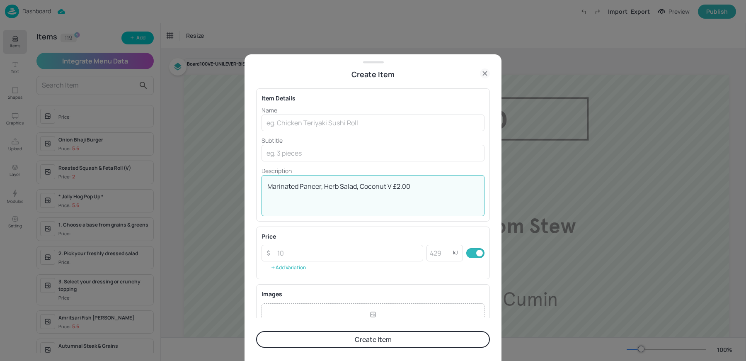
drag, startPoint x: 386, startPoint y: 186, endPoint x: 196, endPoint y: 158, distance: 192.7
click at [196, 158] on div "Create Item Item Details Name ​ Subtitle ​ Description Marinated Paneer, Herb S…" at bounding box center [373, 180] width 746 height 361
type textarea "V £2.00"
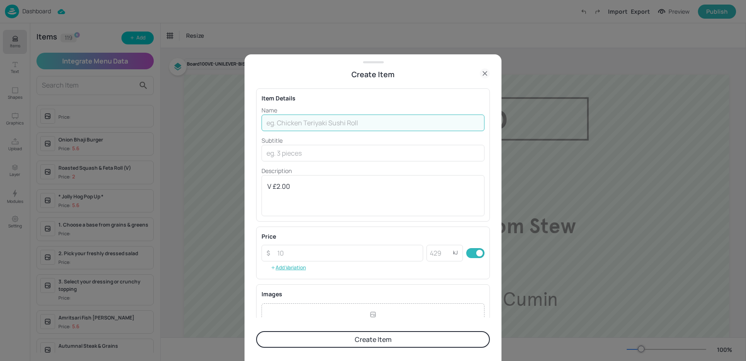
click at [327, 117] on input "text" at bounding box center [373, 122] width 223 height 17
paste input "Marinated Paneer, Herb Salad, Coconut"
type input "Marinated Paneer, Herb Salad, Coconut"
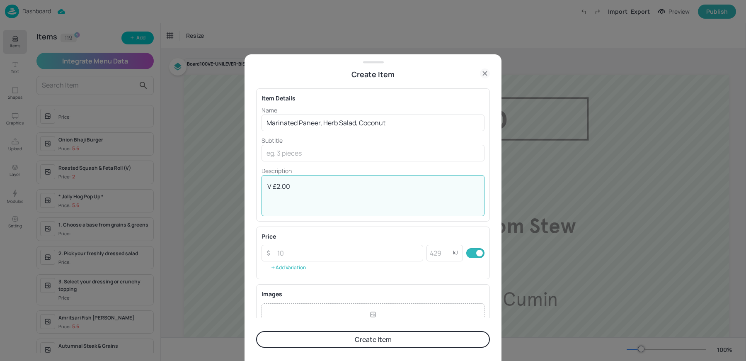
drag, startPoint x: 271, startPoint y: 186, endPoint x: 232, endPoint y: 180, distance: 39.5
click at [243, 182] on div "Create Item Item Details Name Marinated Paneer, Herb Salad, Coconut ​ Subtitle …" at bounding box center [373, 180] width 746 height 361
click at [315, 194] on textarea "£2.00 per bowl" at bounding box center [372, 195] width 211 height 27
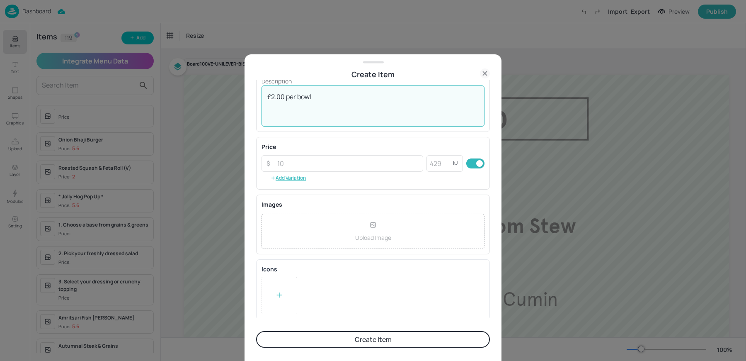
type textarea "£2.00 per bowl"
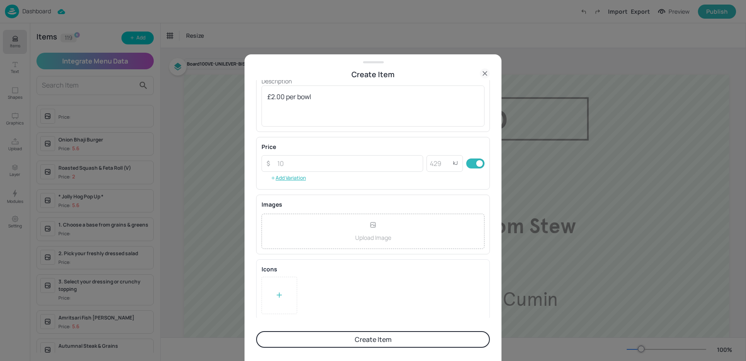
click at [278, 305] on div at bounding box center [280, 294] width 36 height 37
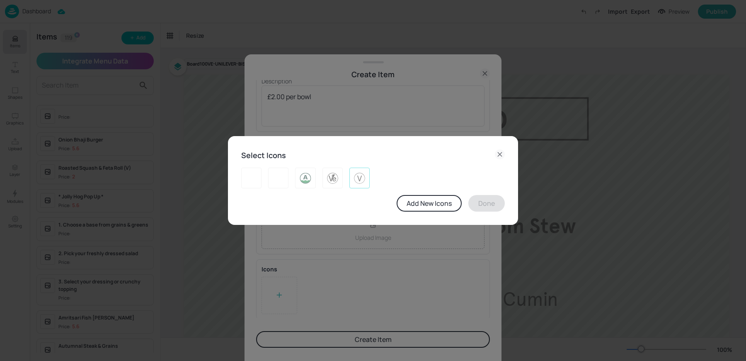
click at [356, 181] on img at bounding box center [359, 177] width 13 height 13
click at [485, 204] on button "Done" at bounding box center [486, 203] width 36 height 17
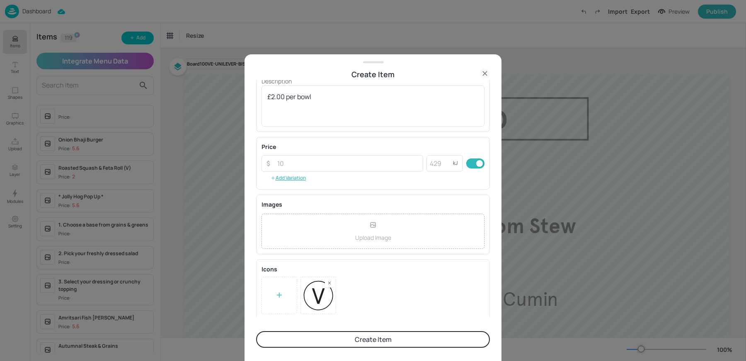
click at [337, 339] on button "Create Item" at bounding box center [373, 339] width 234 height 17
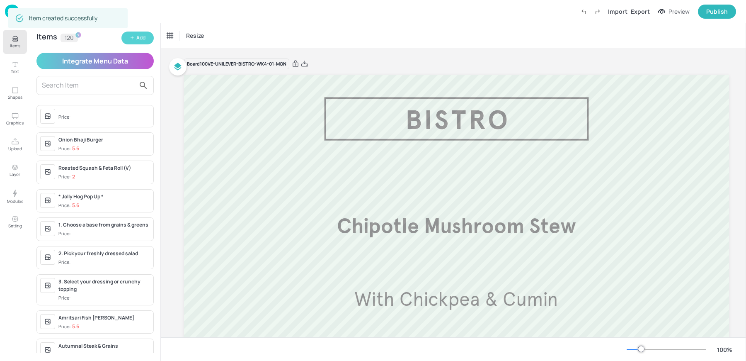
click at [140, 36] on div "Add" at bounding box center [140, 38] width 9 height 8
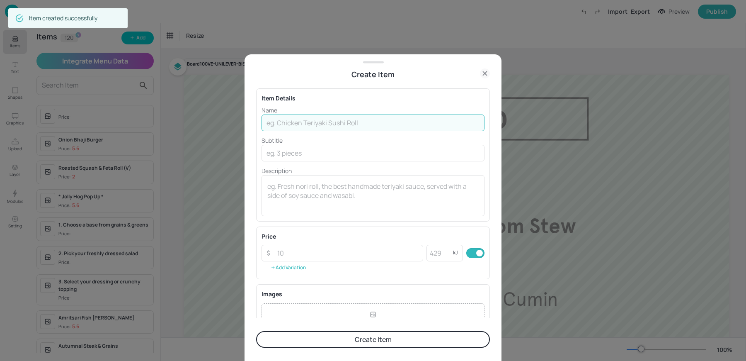
click at [274, 126] on input "text" at bounding box center [373, 122] width 223 height 17
paste input "Herring, Pickles, Sour Cream £3.20"
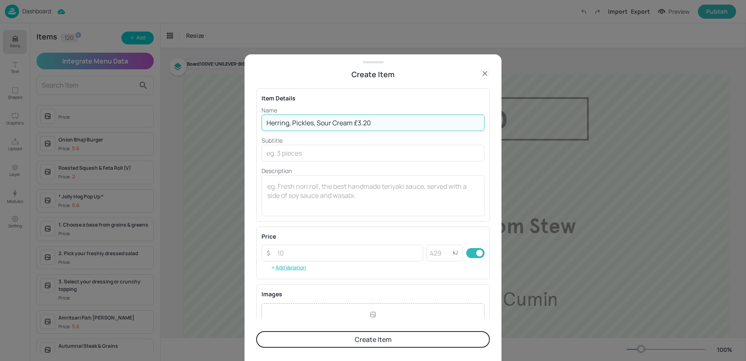
click at [355, 123] on input "Herring, Pickles, Sour Cream £3.20" at bounding box center [373, 122] width 223 height 17
type input "Herring, Pickles, Sour Cream"
click at [293, 190] on textarea at bounding box center [372, 195] width 211 height 27
paste textarea "£3.20"
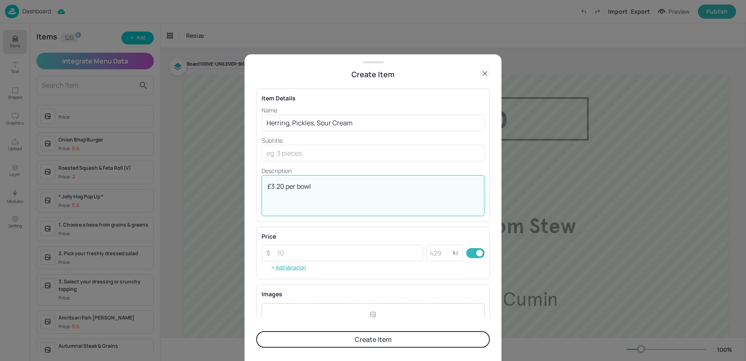
type textarea "£3.20 per bowl"
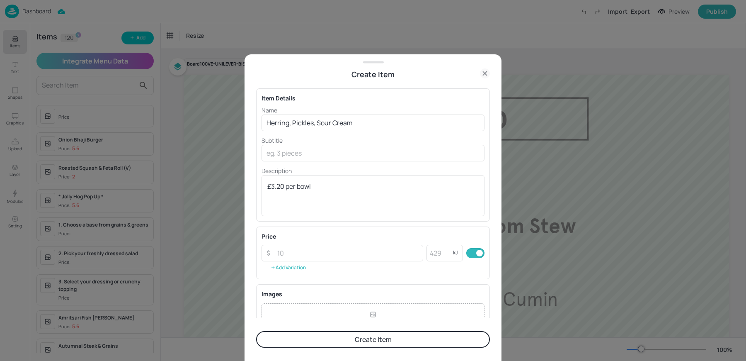
click at [284, 347] on button "Create Item" at bounding box center [373, 339] width 234 height 17
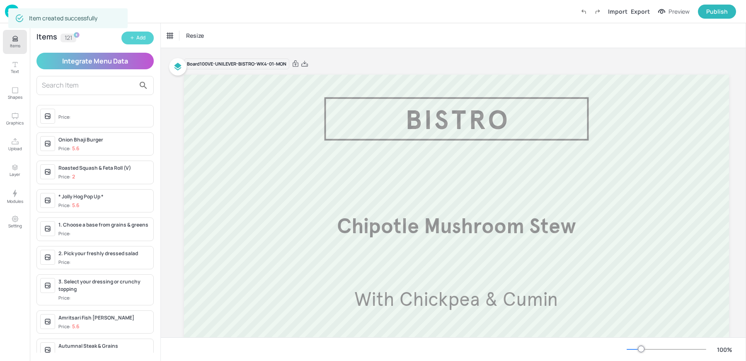
click at [133, 37] on icon "button" at bounding box center [132, 37] width 5 height 5
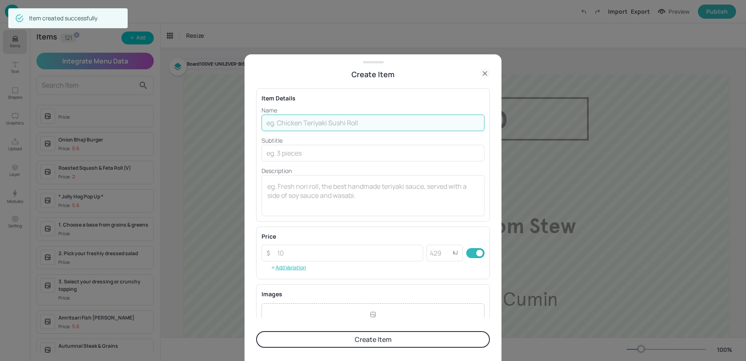
click at [293, 121] on input "text" at bounding box center [373, 122] width 223 height 17
paste input "Beef & Pork MeatballsTomato & Oregano Gremolata £5.10"
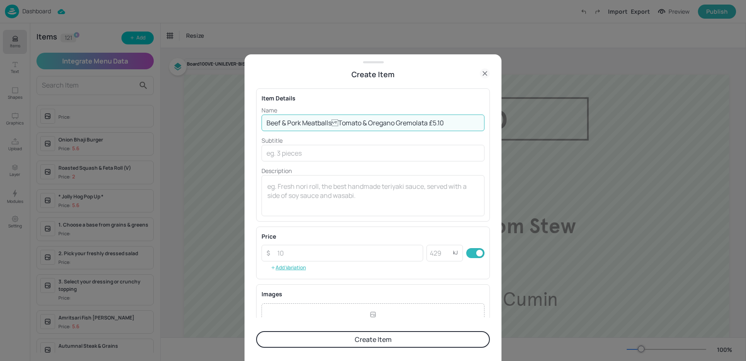
click at [426, 121] on input "Beef & Pork MeatballsTomato & Oregano Gremolata £5.10" at bounding box center [373, 122] width 223 height 17
type input "Beef & Pork MeatballsTomato & Oregano Gremolata"
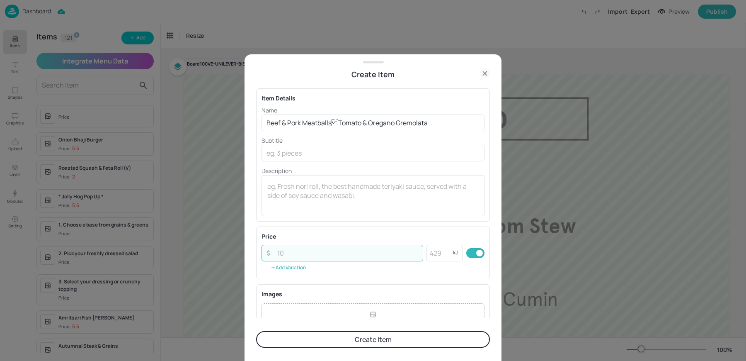
click at [296, 246] on input "number" at bounding box center [347, 253] width 151 height 17
paste input "5.10"
type input "5.10"
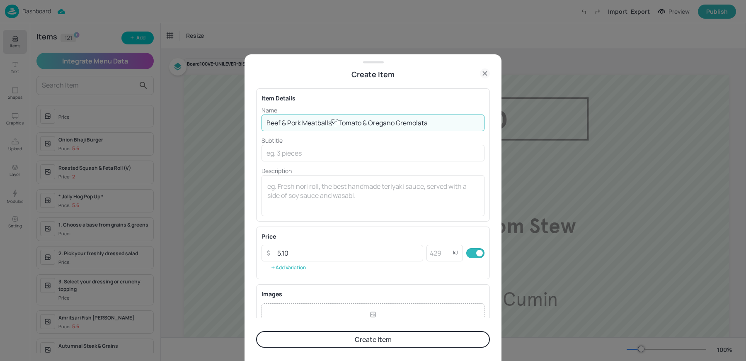
drag, startPoint x: 335, startPoint y: 122, endPoint x: 468, endPoint y: 127, distance: 133.6
click at [468, 127] on input "Beef & Pork MeatballsTomato & Oregano Gremolata" at bounding box center [373, 122] width 223 height 17
type input "Beef & Pork Meatballs"
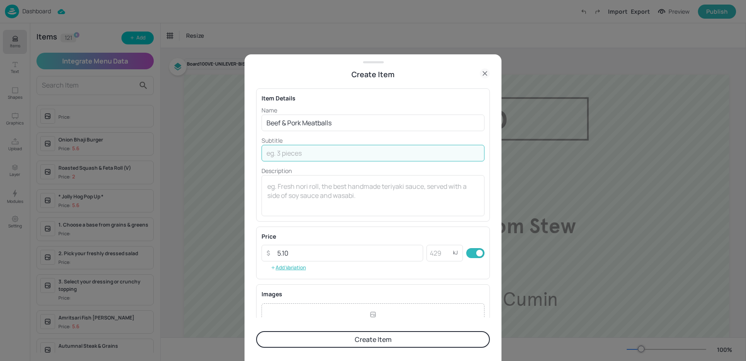
click at [315, 158] on input "text" at bounding box center [373, 153] width 223 height 17
paste input "Tomato & Oregano Gremolata"
type input "With Tomato & Oregano Gremolata"
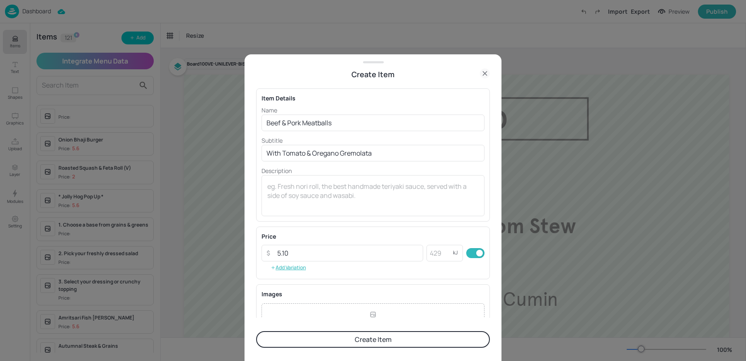
click at [306, 340] on button "Create Item" at bounding box center [373, 339] width 234 height 17
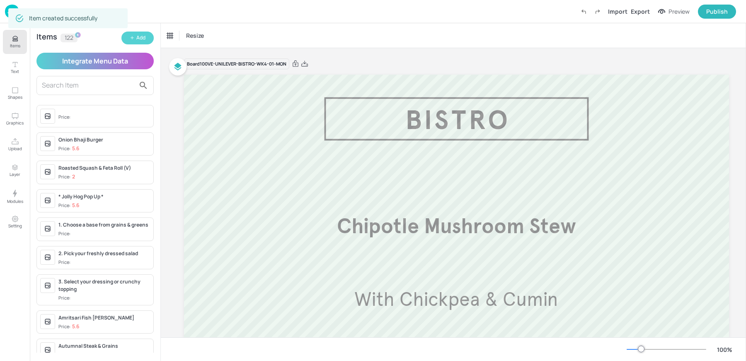
click at [134, 41] on button "Add" at bounding box center [137, 38] width 32 height 13
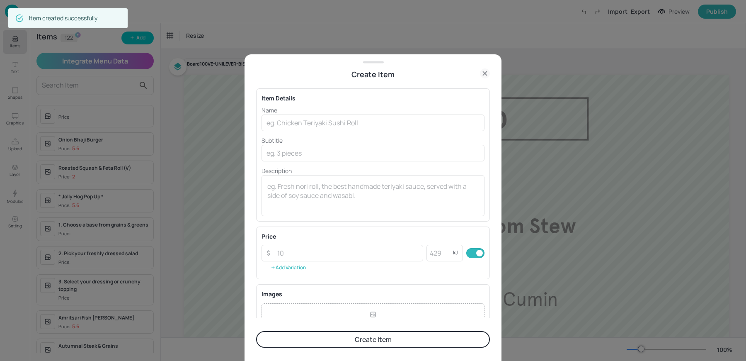
click at [306, 113] on p "Name" at bounding box center [373, 110] width 223 height 9
click at [308, 119] on input "text" at bounding box center [373, 122] width 223 height 17
paste input "Pulled Mushroom Enchilada VLime & Coriander Rice £4.20"
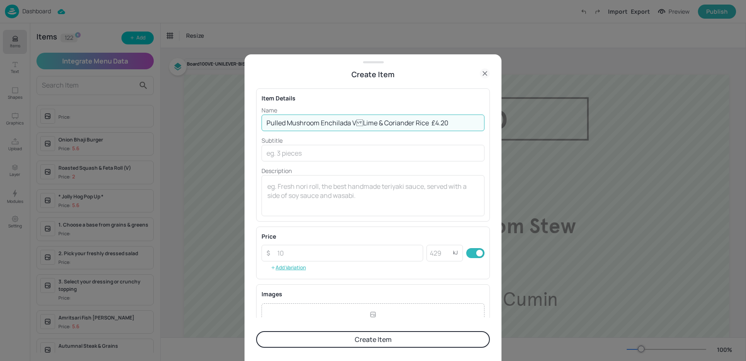
click at [427, 122] on input "Pulled Mushroom Enchilada VLime & Coriander Rice £4.20" at bounding box center [373, 122] width 223 height 17
type input "Pulled Mushroom Enchilada VLime & Coriander Rice"
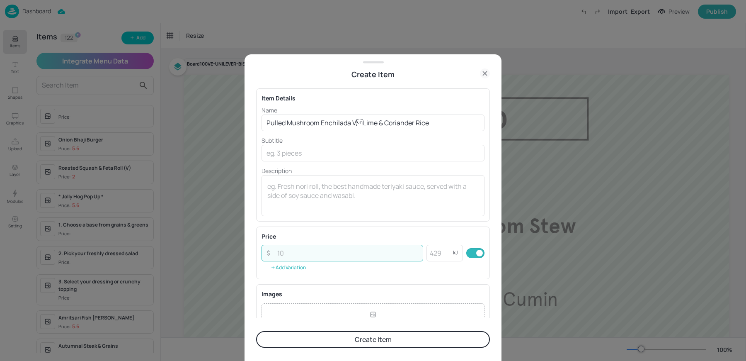
click at [295, 252] on input "number" at bounding box center [347, 253] width 151 height 17
paste input "4.20"
type input "4.20"
click at [316, 202] on textarea at bounding box center [372, 195] width 211 height 27
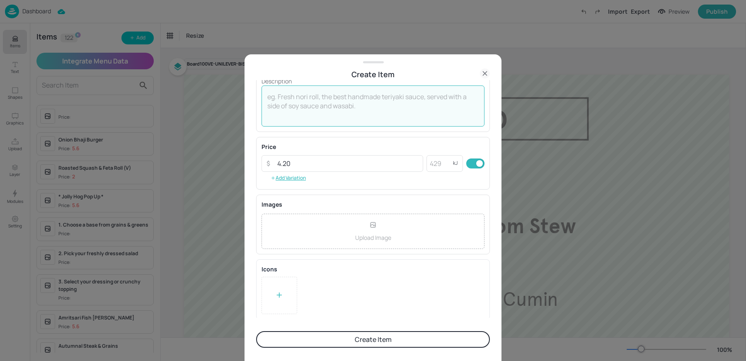
click at [286, 298] on div at bounding box center [280, 294] width 36 height 37
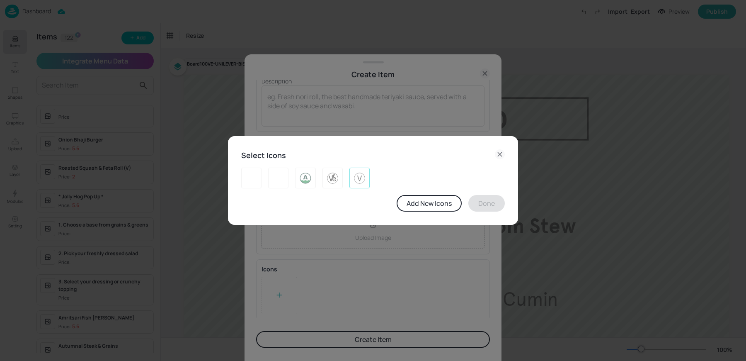
click at [364, 173] on img at bounding box center [359, 177] width 13 height 13
click at [481, 205] on button "Done" at bounding box center [486, 203] width 36 height 17
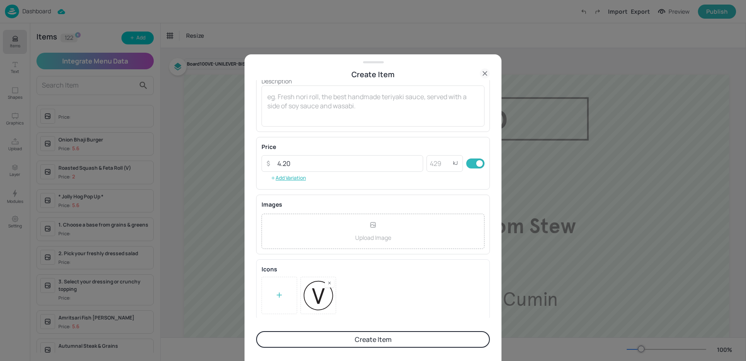
scroll to position [0, 0]
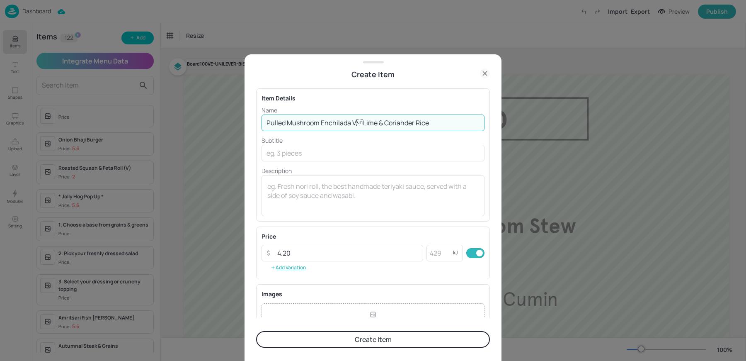
drag, startPoint x: 357, startPoint y: 121, endPoint x: 470, endPoint y: 134, distance: 113.2
click at [470, 134] on div "Name Pulled Mushroom Enchilada VLime & Coriander Rice ​ Subtitle ​ Description…" at bounding box center [373, 161] width 223 height 110
type input "Pulled Mushroom Enchilada"
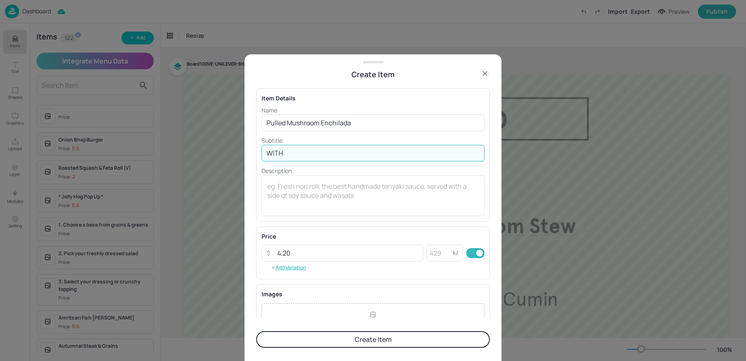
paste input "Lime & Coriander Rice"
click at [284, 154] on input "WITH Lime & Coriander Rice" at bounding box center [373, 153] width 223 height 17
type input "With Lime & Coriander Rice"
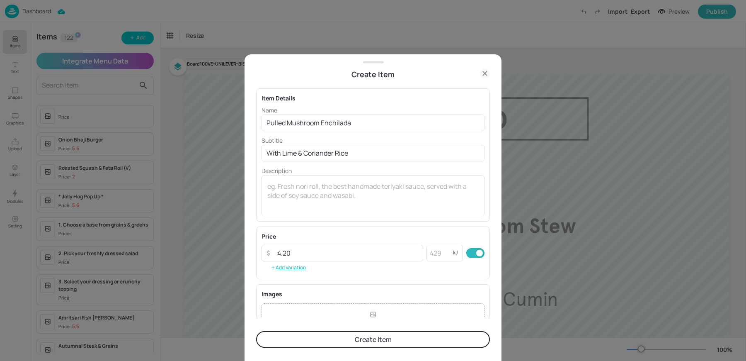
click at [328, 335] on button "Create Item" at bounding box center [373, 339] width 234 height 17
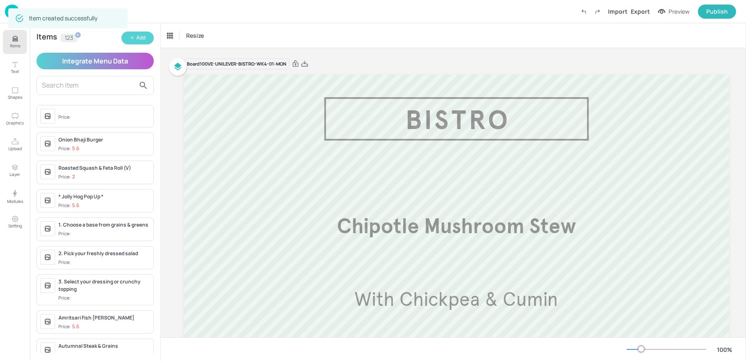
click at [137, 43] on button "Add" at bounding box center [137, 38] width 32 height 13
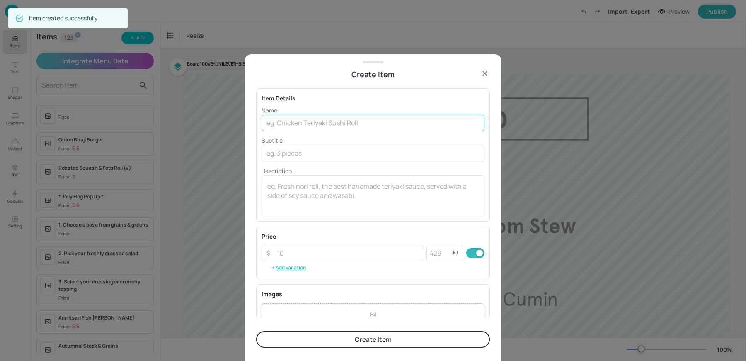
click at [341, 121] on input "text" at bounding box center [373, 122] width 223 height 17
paste input "Tandoori Crusted Cod Cumin Roasted Vegetables£4.70"
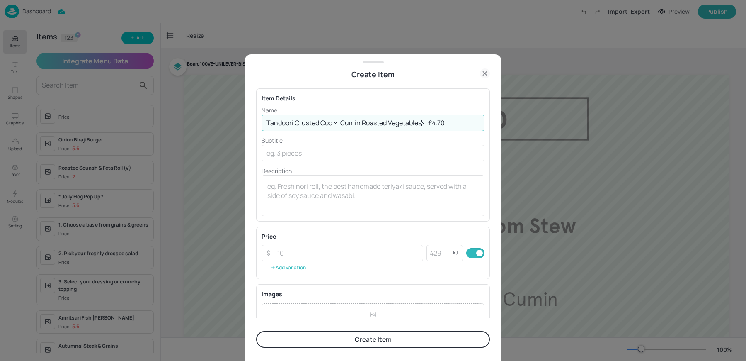
click at [422, 122] on input "Tandoori Crusted Cod Cumin Roasted Vegetables£4.70" at bounding box center [373, 122] width 223 height 17
type input "Tandoori Crusted Cod Cumin Roasted Vegetables"
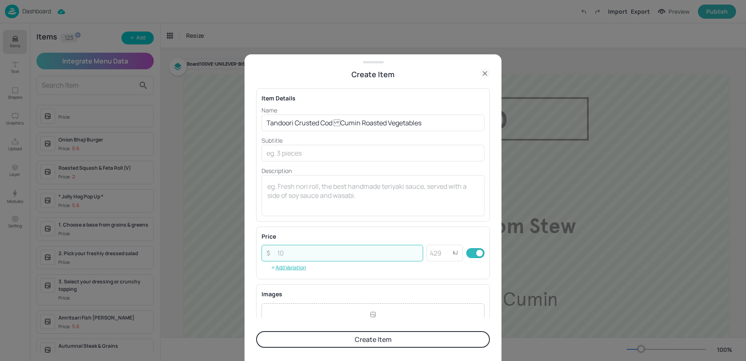
click at [298, 257] on input "number" at bounding box center [347, 253] width 151 height 17
paste input "4.70"
type input "4.70"
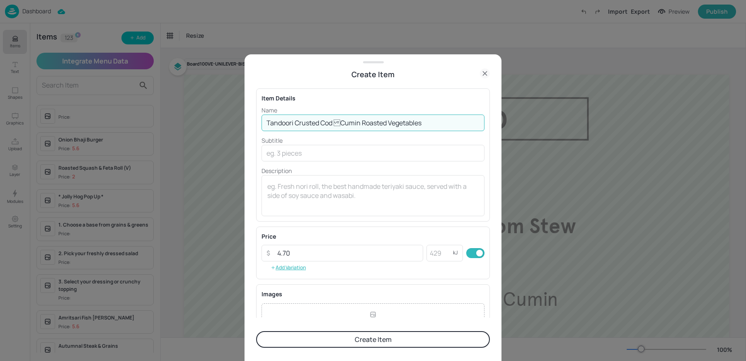
drag, startPoint x: 337, startPoint y: 122, endPoint x: 479, endPoint y: 124, distance: 141.8
click at [479, 124] on input "Tandoori Crusted Cod Cumin Roasted Vegetables" at bounding box center [373, 122] width 223 height 17
type input "Tandoori Crusted Cod"
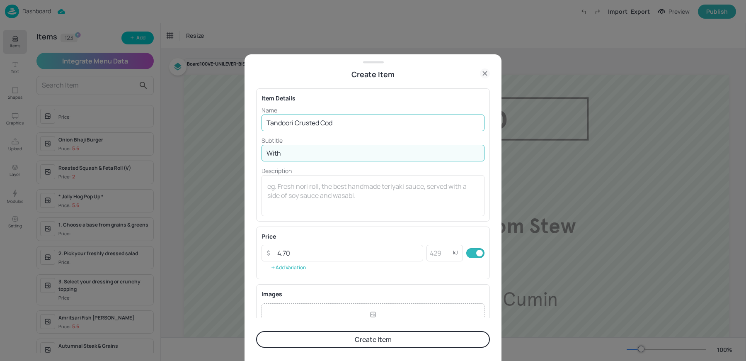
paste input "Cumin Roasted Vegetables"
type input "With Cumin Roasted Vegetables"
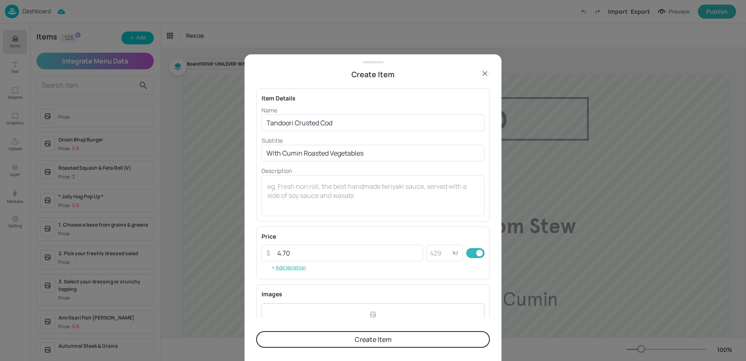
click at [335, 345] on button "Create Item" at bounding box center [373, 339] width 234 height 17
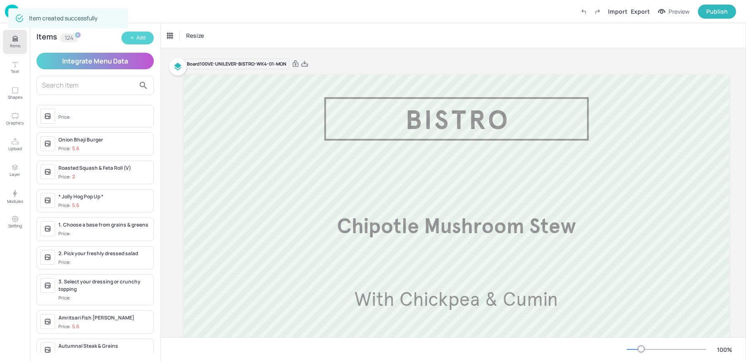
click at [135, 39] on button "Add" at bounding box center [137, 38] width 32 height 13
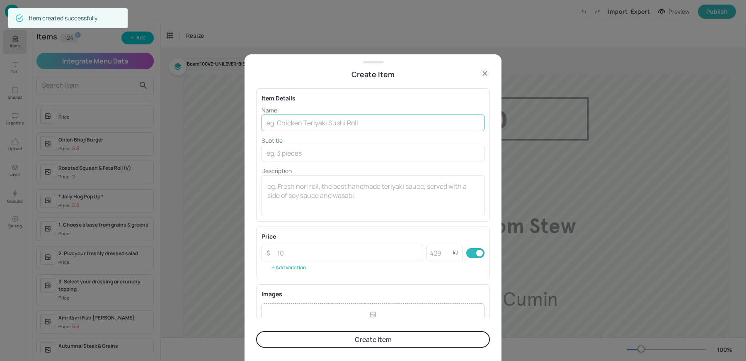
click at [297, 130] on input "text" at bounding box center [373, 122] width 223 height 17
paste input "Halloumi Burger VHoumous & Peppers With Fries £4.90"
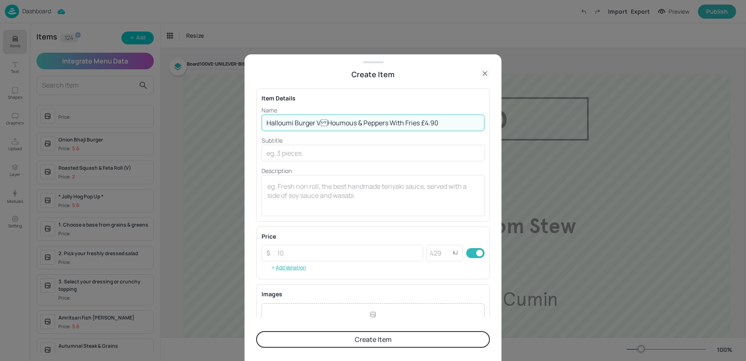
click at [417, 121] on input "Halloumi Burger VHoumous & Peppers With Fries £4.90" at bounding box center [373, 122] width 223 height 17
type input "Halloumi Burger VHoumous & Peppers With Fries"
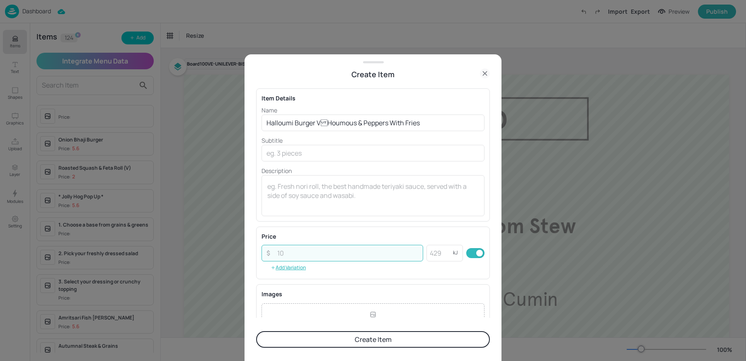
click at [280, 248] on input "number" at bounding box center [347, 253] width 151 height 17
paste input "4.90"
type input "4.90"
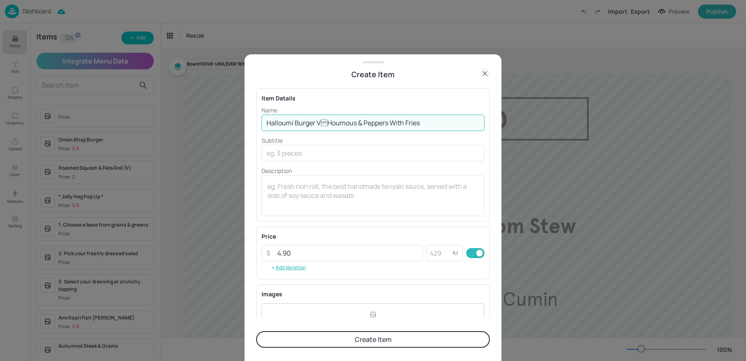
drag, startPoint x: 323, startPoint y: 122, endPoint x: 554, endPoint y: 136, distance: 231.3
click at [554, 136] on div "Create Item Item Details Name Halloumi Burger VHoumous & Peppers With Fries ​ …" at bounding box center [373, 180] width 746 height 361
type input "Halloumi Burger"
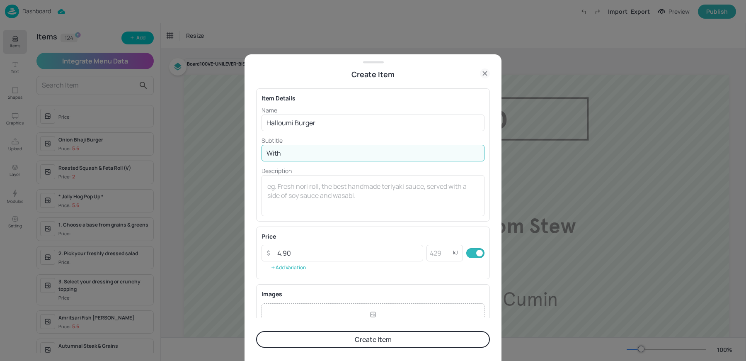
paste input "Houmous & Peppers With Fries"
type input "With Houmous & Peppers With Fries"
click at [307, 337] on button "Create Item" at bounding box center [373, 339] width 234 height 17
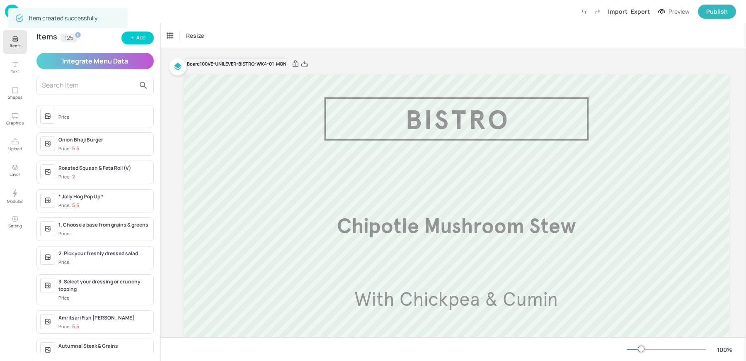
click at [126, 44] on div "Items 125 Add" at bounding box center [94, 38] width 117 height 13
click at [137, 42] on button "Add" at bounding box center [137, 38] width 32 height 13
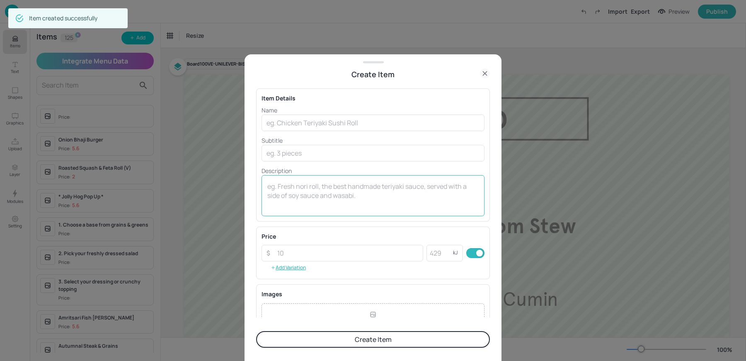
click at [317, 196] on textarea at bounding box center [372, 195] width 211 height 27
paste textarea "Roast Aubergine Open Wrap VRed Pepper & Walnut £3.90"
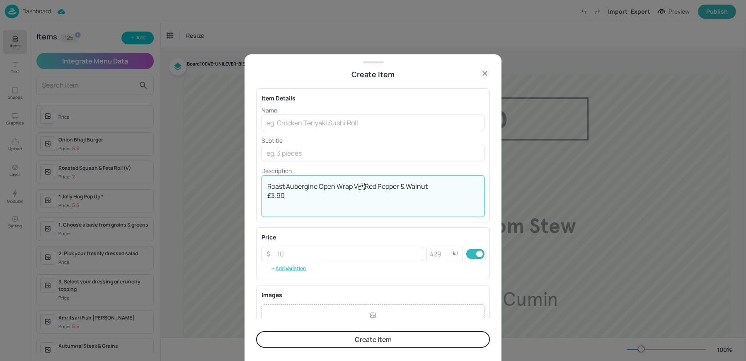
drag, startPoint x: 352, startPoint y: 187, endPoint x: 264, endPoint y: 184, distance: 88.7
click at [264, 184] on div "Roast Aubergine Open Wrap VRed Pepper & Walnut £3.90 x ​" at bounding box center [373, 196] width 223 height 42
type textarea "VRed Pepper & Walnut £3.90"
click at [313, 121] on input "text" at bounding box center [373, 122] width 223 height 17
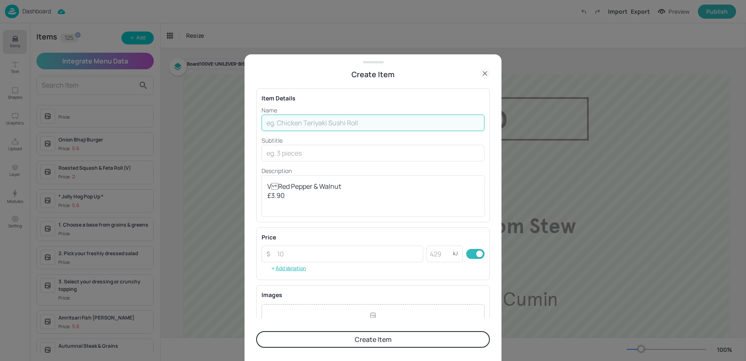
paste input "Roast Aubergine Open Wrap"
type input "Roast Aubergine Open Wrap"
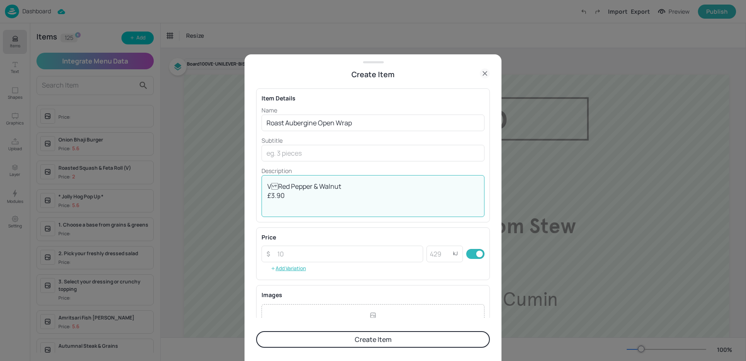
drag, startPoint x: 273, startPoint y: 186, endPoint x: 243, endPoint y: 183, distance: 30.0
click at [247, 184] on div "Create Item Item Details Name Roast Aubergine Open Wrap ​ Subtitle ​ Descriptio…" at bounding box center [373, 207] width 257 height 307
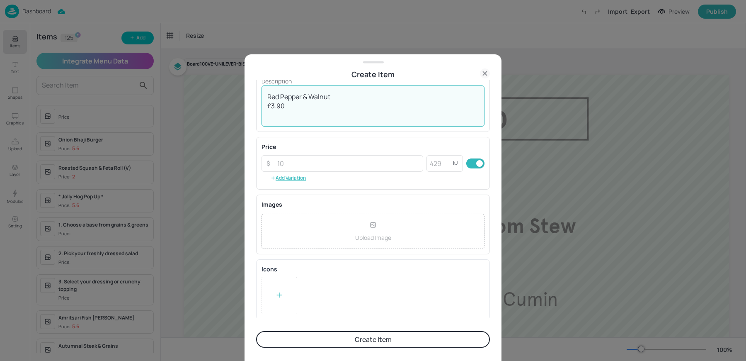
click at [293, 277] on div at bounding box center [280, 294] width 36 height 37
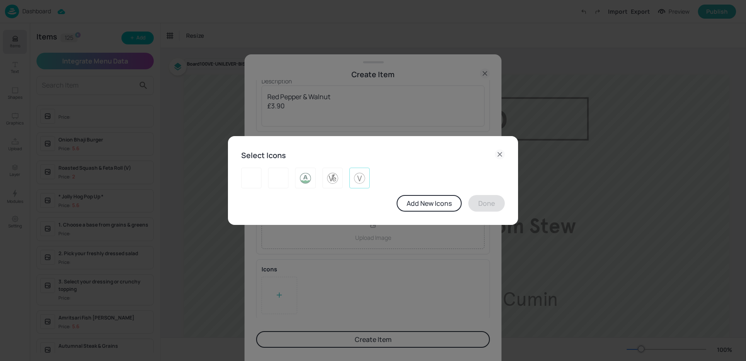
click at [361, 181] on img at bounding box center [359, 177] width 13 height 13
click at [481, 205] on button "Done" at bounding box center [486, 203] width 36 height 17
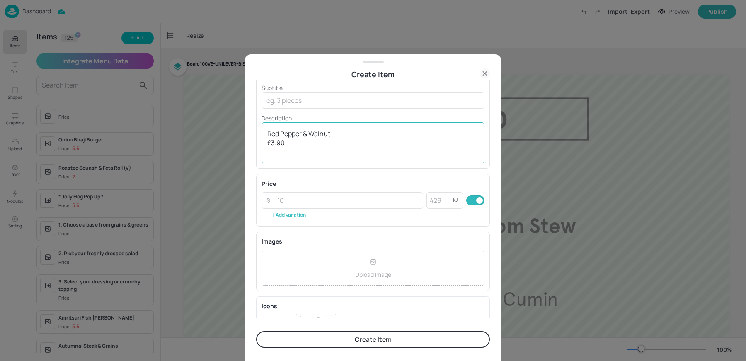
scroll to position [44, 0]
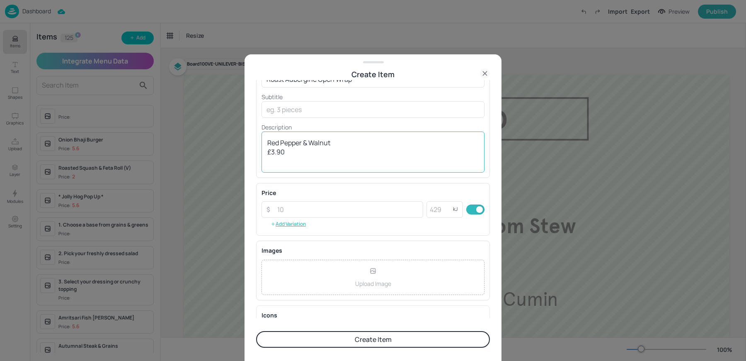
click at [299, 143] on textarea "Red Pepper & Walnut £3.90" at bounding box center [372, 151] width 211 height 27
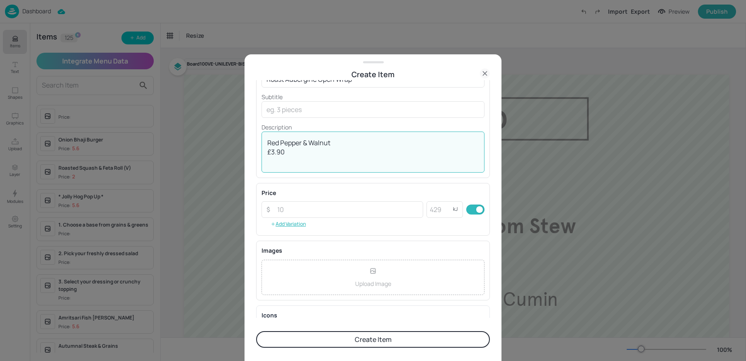
click at [299, 143] on textarea "Red Pepper & Walnut £3.90" at bounding box center [372, 151] width 211 height 27
type textarea "£3.90"
click at [281, 114] on input "text" at bounding box center [373, 109] width 223 height 17
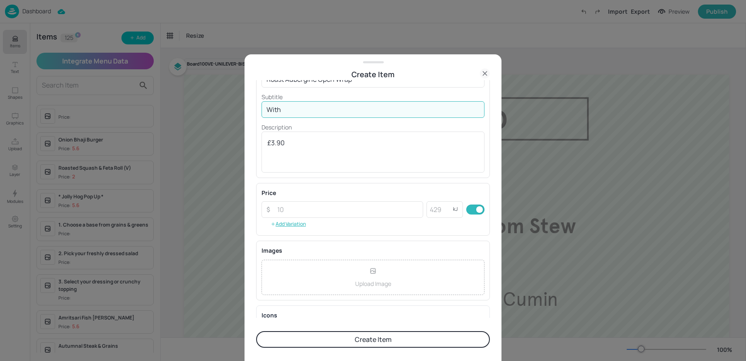
paste input "Red Pepper & Walnut"
type input "With Red Pepper & Walnut"
click at [279, 143] on textarea "£3.90" at bounding box center [372, 151] width 211 height 27
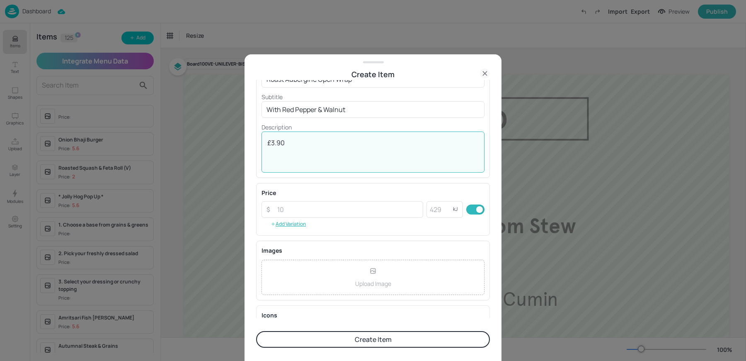
click at [279, 143] on textarea "£3.90" at bounding box center [372, 151] width 211 height 27
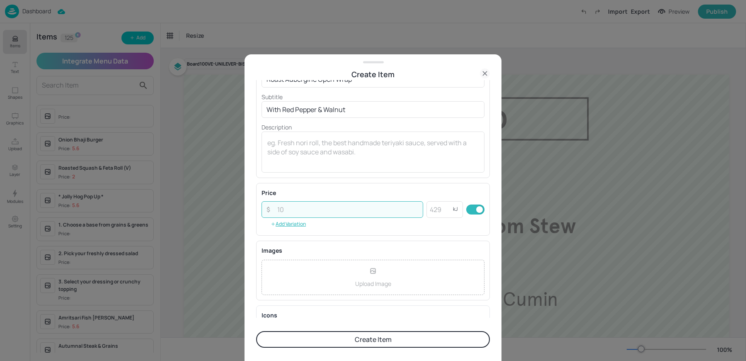
click at [308, 208] on input "number" at bounding box center [347, 209] width 151 height 17
paste input "3.90"
type input "3.90"
click at [354, 150] on textarea at bounding box center [372, 151] width 211 height 27
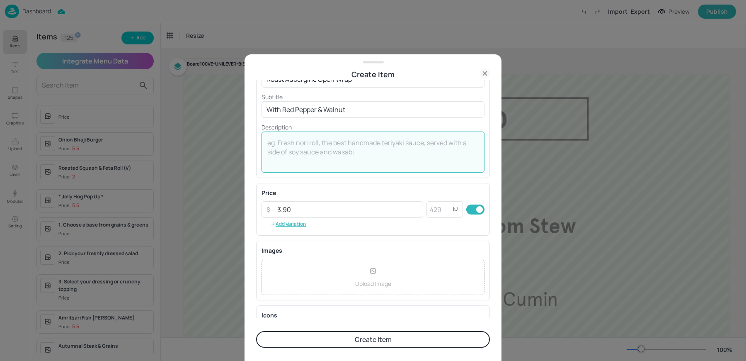
click at [337, 337] on button "Create Item" at bounding box center [373, 339] width 234 height 17
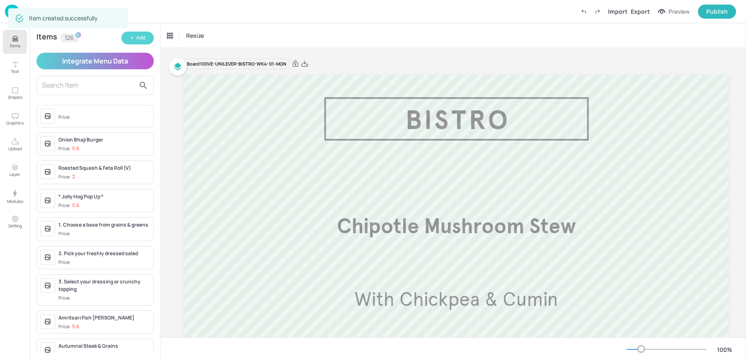
click at [136, 34] on button "Add" at bounding box center [137, 38] width 32 height 13
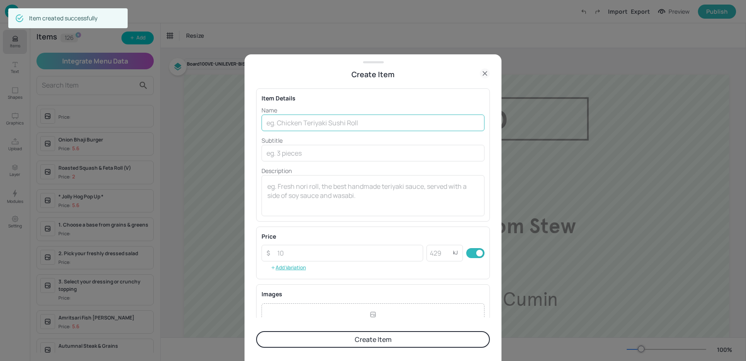
click at [340, 120] on input "text" at bounding box center [373, 122] width 223 height 17
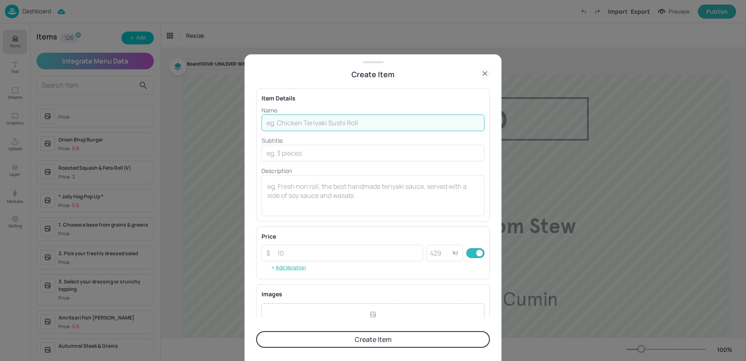
paste input "Baked Tumeric Risotto V Roasted Vegetables, Harissa Carrots £4.00"
click at [456, 122] on input "Baked Tumeric Risotto V Roasted Vegetables, Harissa Carrots £4.00" at bounding box center [373, 122] width 223 height 17
type input "Baked Tumeric Risotto V Roasted Vegetables, Harissa Carrots"
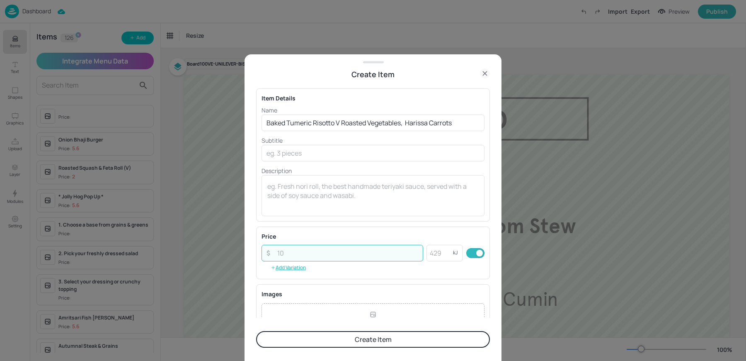
click at [293, 257] on input "number" at bounding box center [347, 253] width 151 height 17
paste input "4.00"
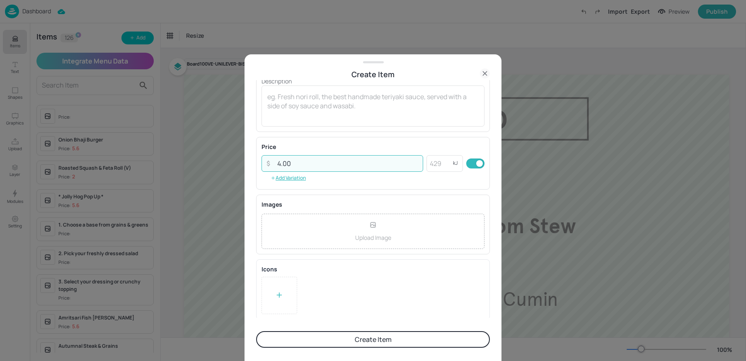
type input "4.00"
click at [270, 313] on div "Icons To pick up a draggable item, press the space bar. While dragging, use the…" at bounding box center [373, 289] width 234 height 60
click at [269, 296] on div at bounding box center [280, 294] width 36 height 37
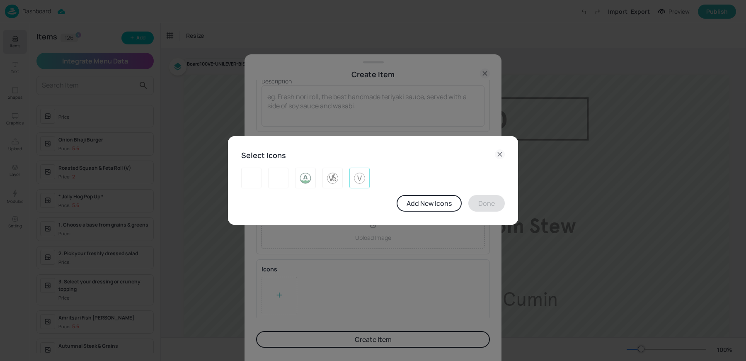
click at [352, 172] on div at bounding box center [359, 177] width 20 height 21
click at [484, 201] on button "Done" at bounding box center [486, 203] width 36 height 17
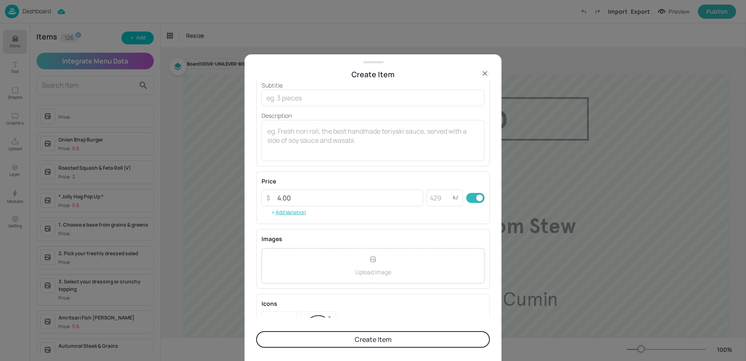
scroll to position [0, 0]
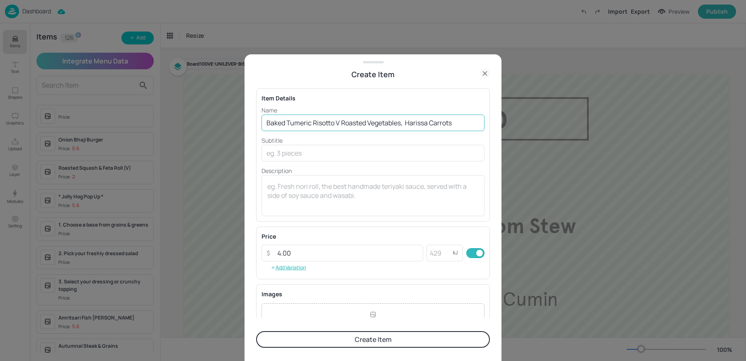
click at [409, 119] on input "Baked Tumeric Risotto V Roasted Vegetables, Harissa Carrots" at bounding box center [373, 122] width 223 height 17
drag, startPoint x: 342, startPoint y: 121, endPoint x: 477, endPoint y: 131, distance: 135.1
click at [477, 131] on div "Name Baked Tumeric Risotto V Roasted Vegetables, Harissa Carrots ​ Subtitle ​ D…" at bounding box center [373, 161] width 223 height 110
type input "Baked Tumeric Risotto"
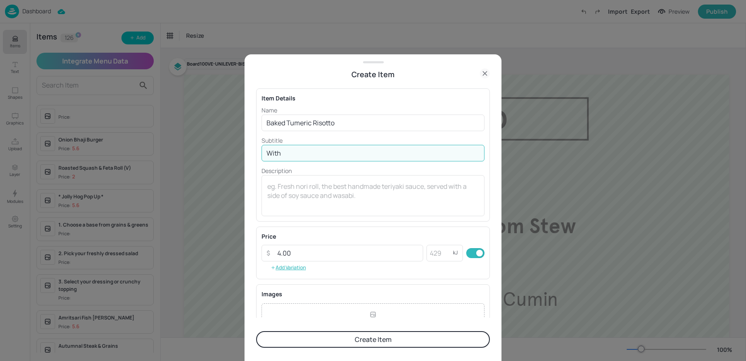
paste input "Roasted Vegetables, Harissa Carrots"
click at [344, 153] on input "With Roasted Vegetables, Harissa Carrots" at bounding box center [373, 153] width 223 height 17
type input "With Roasted Vegetables & Harissa Carrots"
click at [342, 340] on button "Create Item" at bounding box center [373, 339] width 234 height 17
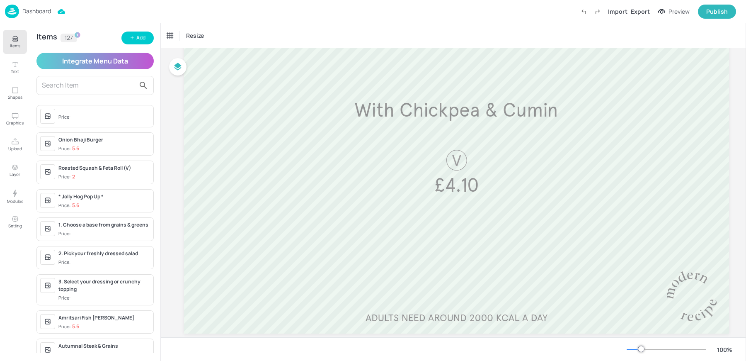
scroll to position [208, 0]
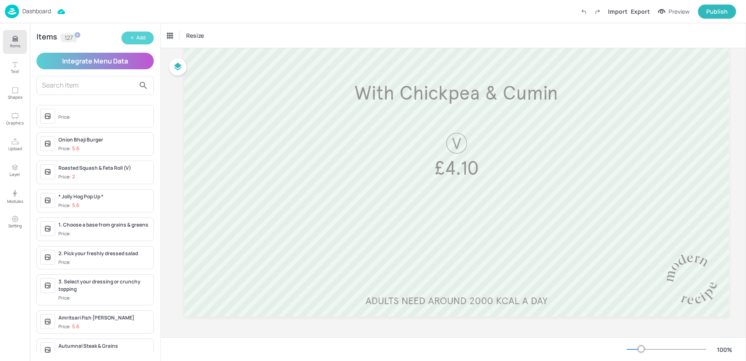
click at [137, 38] on div "Add" at bounding box center [140, 38] width 9 height 8
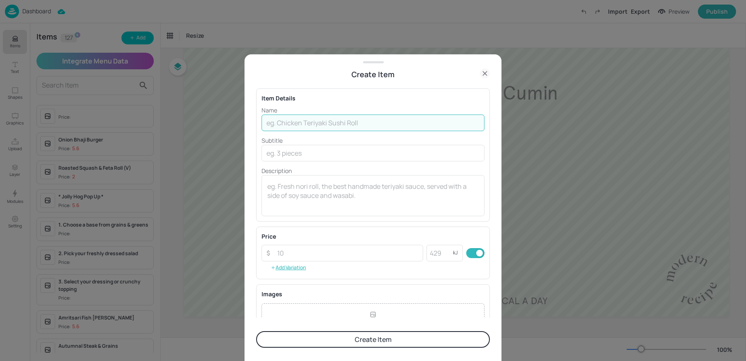
click at [314, 123] on input "text" at bounding box center [373, 122] width 223 height 17
paste input "Salt Fish & Bake Rice N Peas Hot Pepper Sauce Pineapple Salsa Caribbean Slaw£5…"
drag, startPoint x: 460, startPoint y: 121, endPoint x: 532, endPoint y: 131, distance: 73.2
click at [532, 131] on div "Create Item Item Details Name Salt Fish & Bake Rice N Peas Hot Pepper Sauce Pin…" at bounding box center [373, 180] width 746 height 361
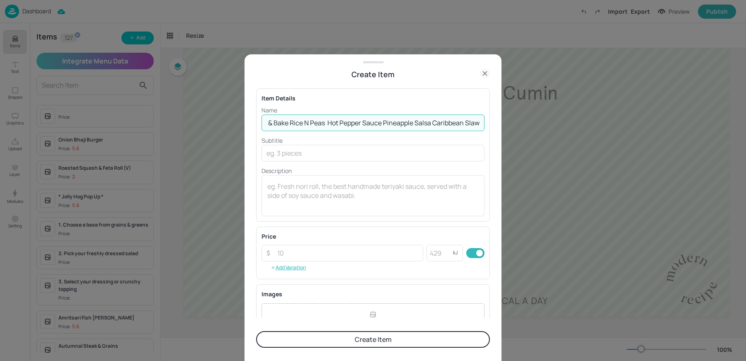
scroll to position [0, 30]
type input "Salt Fish & Bake Rice N Peas Hot Pepper Sauce Pineapple Salsa Caribbean Slaw"
click at [311, 247] on input "number" at bounding box center [347, 253] width 151 height 17
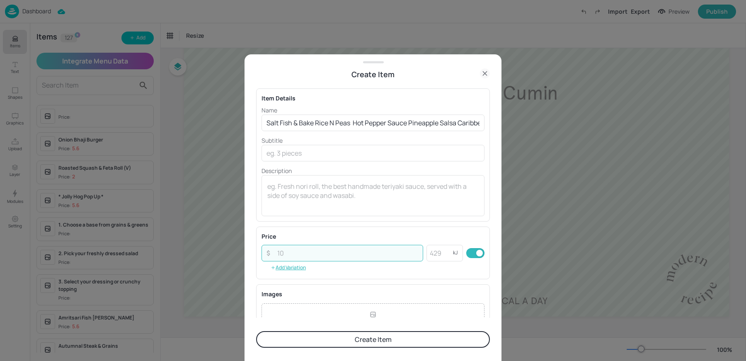
paste input "5.60"
type input "5.60"
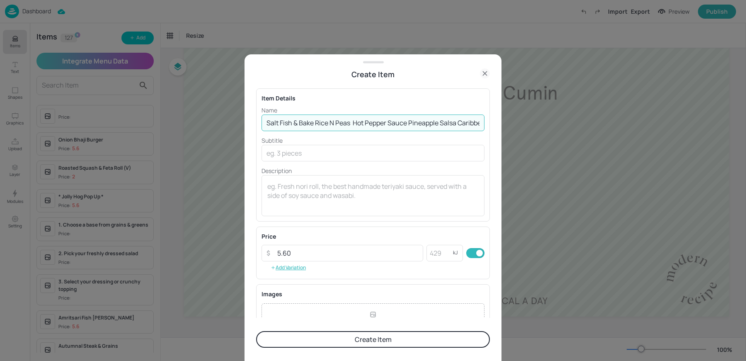
scroll to position [0, 30]
drag, startPoint x: 315, startPoint y: 122, endPoint x: 570, endPoint y: 130, distance: 254.2
click at [570, 130] on div "Create Item Item Details Name Salt Fish & Bake Rice N Peas Hot Pepper Sauce Pin…" at bounding box center [373, 180] width 746 height 361
type input "Salt Fish & Bake"
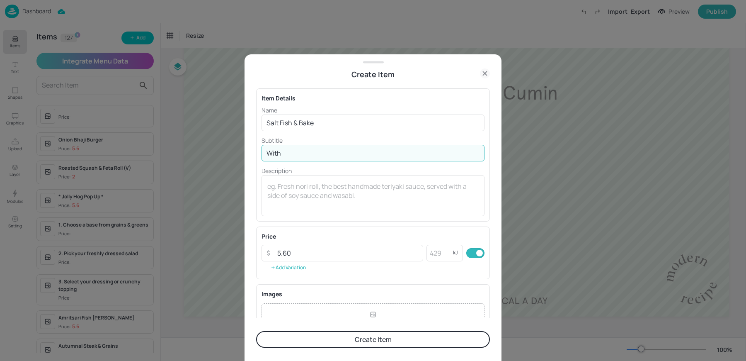
paste input "Rice N Peas Hot Pepper Sauce Pineapple Salsa Caribbean Slaw"
click at [321, 152] on input "With Rice N Peas Hot Pepper Sauce Pineapple Salsa Caribbean Slaw" at bounding box center [373, 153] width 223 height 17
click at [378, 153] on input "With Rice N Peas , Hot Pepper Sauce Pineapple Salsa Caribbean Slaw" at bounding box center [373, 153] width 223 height 17
click at [431, 153] on input "With Rice N Peas , Hot Pepper Sauce, Pineapple Salsa Caribbean Slaw" at bounding box center [373, 153] width 223 height 17
click at [431, 153] on input "With Rice N Peas , Hot Pepper Sauce, Pineapple Salsa & Caribbean Slaw" at bounding box center [373, 153] width 223 height 17
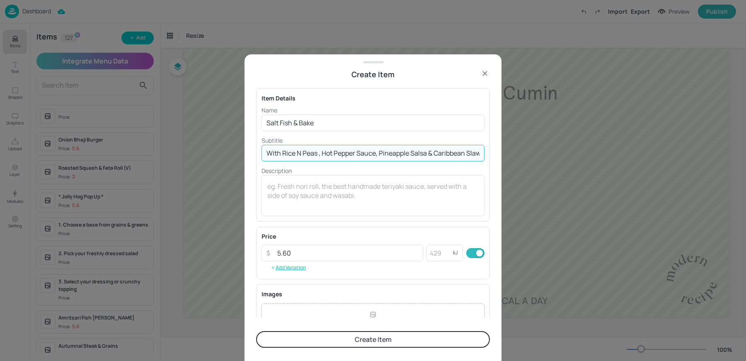
click at [431, 153] on input "With Rice N Peas , Hot Pepper Sauce, Pineapple Salsa & Caribbean Slaw" at bounding box center [373, 153] width 223 height 17
type input "With Rice N Peas , Hot Pepper Sauce, Pineapple Salsa & Caribbean Slaw"
click at [343, 346] on button "Create Item" at bounding box center [373, 339] width 234 height 17
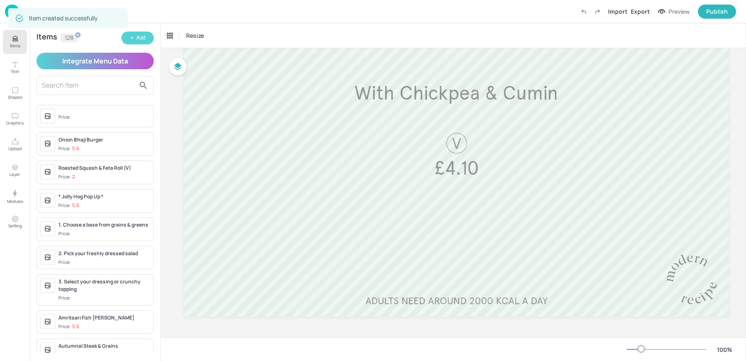
click at [138, 39] on div "Add" at bounding box center [140, 38] width 9 height 8
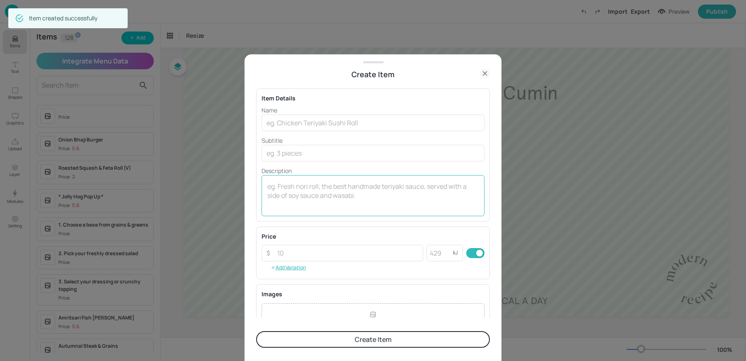
click at [356, 191] on textarea at bounding box center [372, 195] width 211 height 27
paste textarea "With Rice N Peas , Hot Pepper Sauce, Pineapple Salsa & Caribbean Slaw"
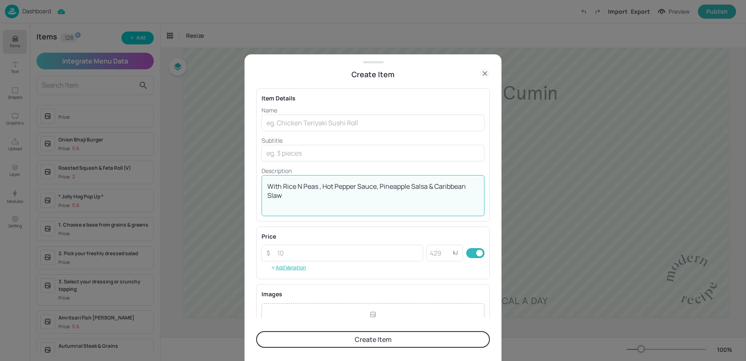
type textarea "With Rice N Peas , Hot Pepper Sauce, Pineapple Salsa & Caribbean Slaw"
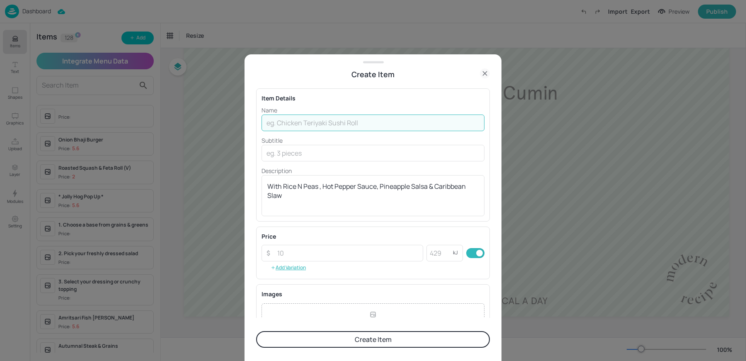
click at [301, 126] on input "text" at bounding box center [373, 122] width 223 height 17
paste input "RunboatJerk Chicken"
type input "RunboatJerk Chicken"
click at [286, 252] on input "number" at bounding box center [347, 253] width 151 height 17
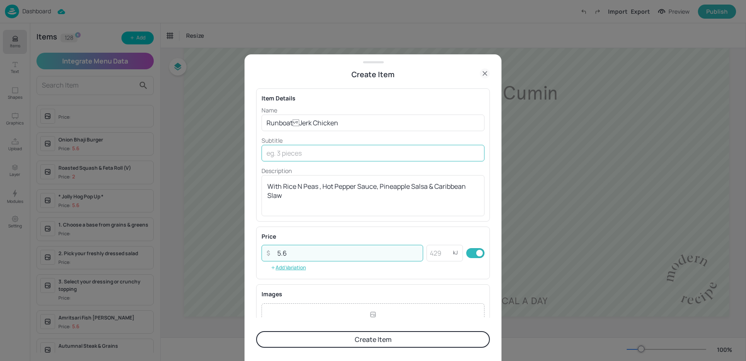
type input "5.6"
click at [340, 151] on input "text" at bounding box center [373, 153] width 223 height 17
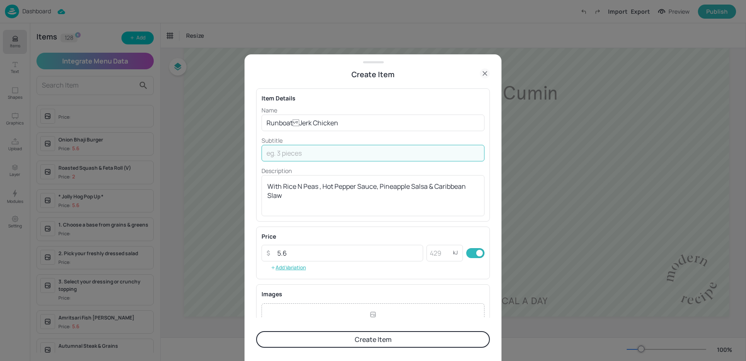
click at [326, 344] on button "Create Item" at bounding box center [373, 339] width 234 height 17
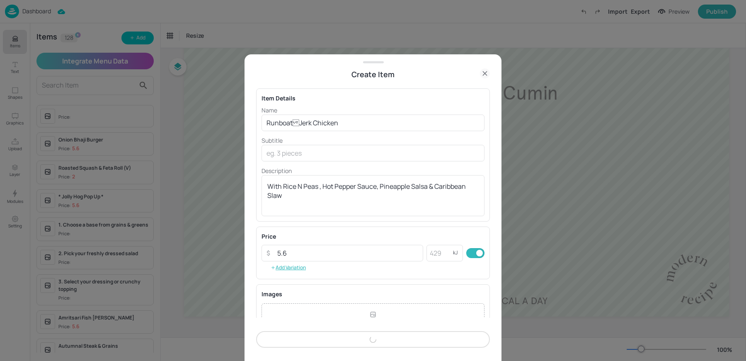
click at [326, 344] on div "Create Item" at bounding box center [373, 339] width 234 height 17
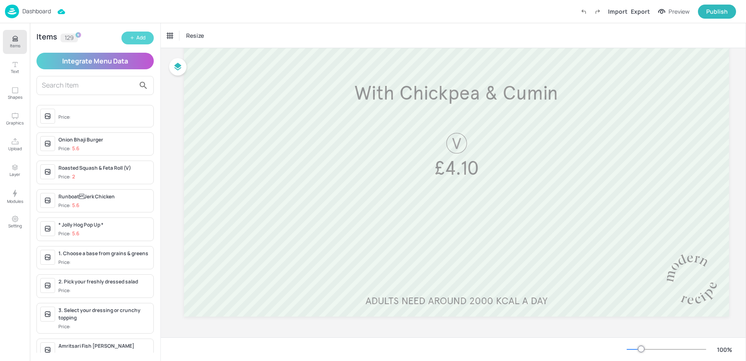
click at [133, 43] on button "Add" at bounding box center [137, 38] width 32 height 13
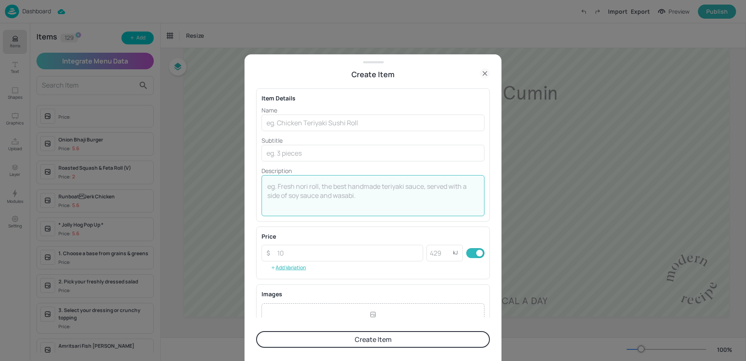
click at [310, 192] on textarea at bounding box center [372, 195] width 211 height 27
paste textarea "RunboatJerk Chicken"
type textarea "RunboatJerk Chicken"
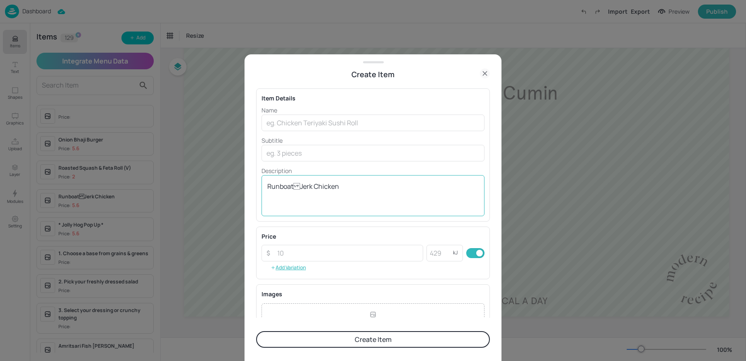
click at [341, 185] on textarea "RunboatJerk Chicken" at bounding box center [372, 195] width 211 height 27
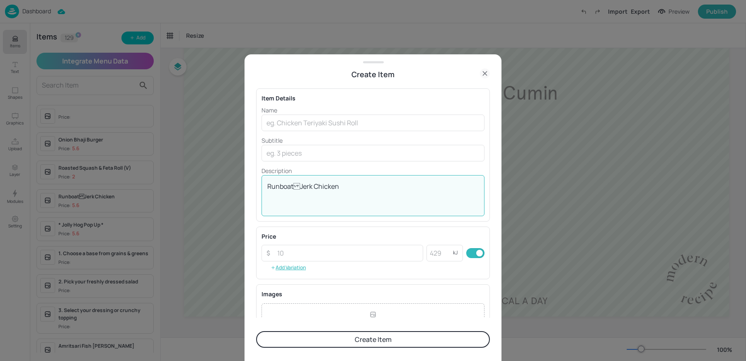
click at [341, 185] on textarea "RunboatJerk Chicken" at bounding box center [372, 195] width 211 height 27
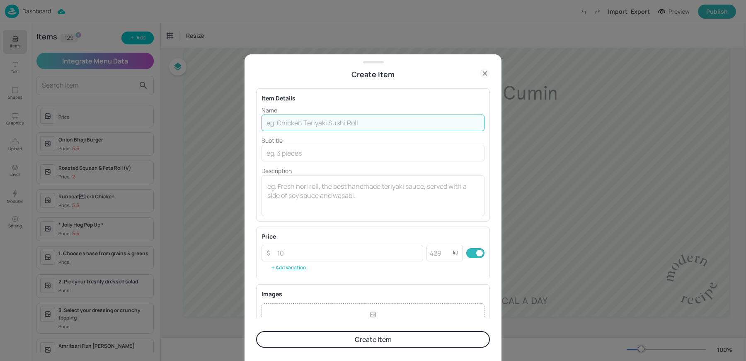
click at [314, 124] on input "text" at bounding box center [373, 122] width 223 height 17
paste input "RunboatJerk Chicken"
click at [337, 126] on input "RunboatJerk Chicken" at bounding box center [373, 122] width 223 height 17
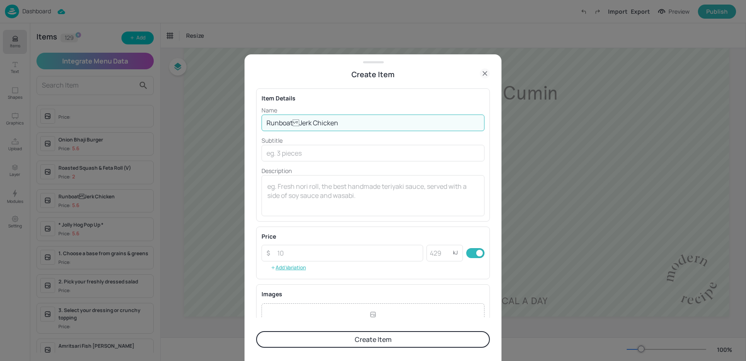
paste input "Trinidad Doubles V"
type input "Trinidad Doubles V"
click at [298, 197] on textarea at bounding box center [372, 195] width 211 height 27
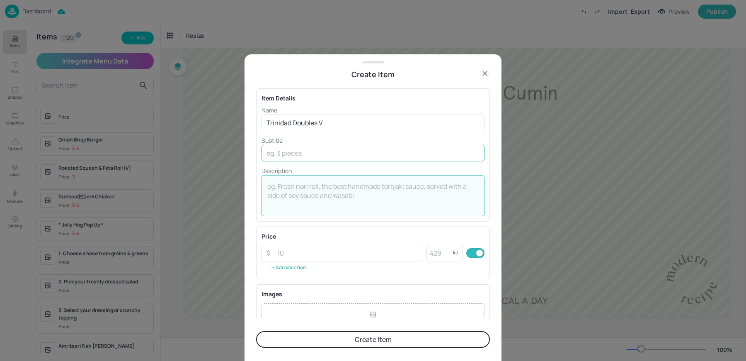
click at [279, 145] on input "text" at bounding box center [373, 153] width 223 height 17
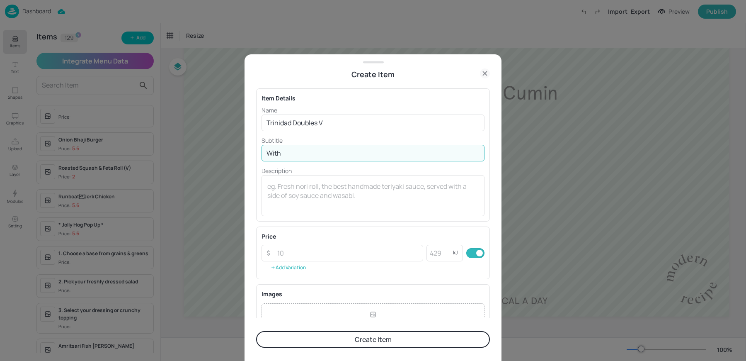
paste input "Rice N Peas Hot Pepper Sauce Pineapple Salsa Caribbean Slaw"
click at [320, 155] on input "With Rice N Peas Hot Pepper Sauce Pineapple Salsa Caribbean Slaw" at bounding box center [373, 153] width 223 height 17
click at [375, 153] on input "With Rice N Peas, Hot Pepper Sauce Pineapple Salsa Caribbean Slaw" at bounding box center [373, 153] width 223 height 17
click at [429, 152] on input "With Rice N Peas, Hot Pepper Sauce, Pineapple Salsa Caribbean Slaw" at bounding box center [373, 153] width 223 height 17
type input "With Rice N Peas, Hot Pepper Sauce, Pineapple Salsa & Caribbean Slaw"
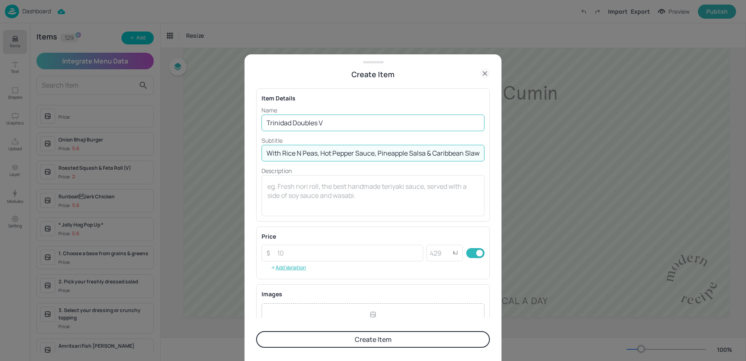
click at [340, 125] on input "Trinidad Doubles V" at bounding box center [373, 122] width 223 height 17
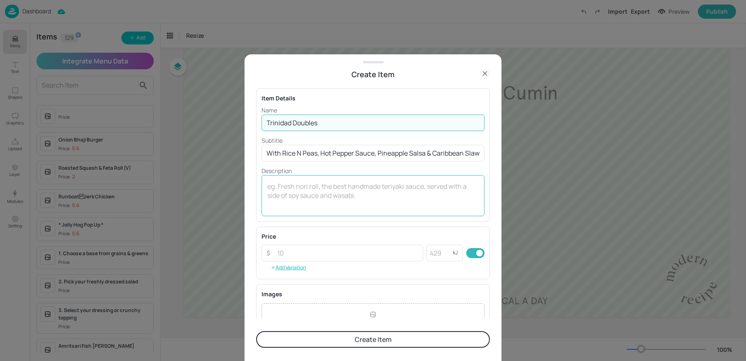
scroll to position [90, 0]
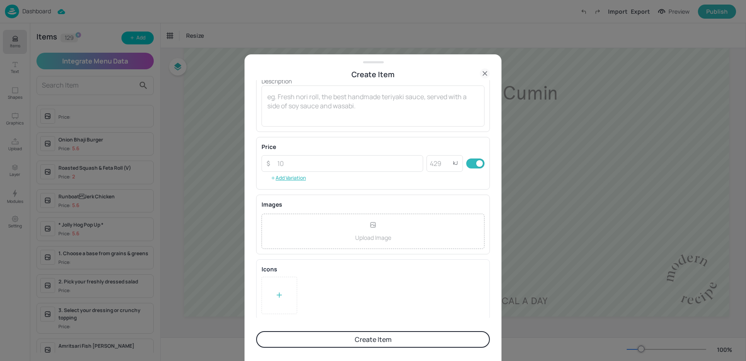
type input "Trinidad Doubles"
click at [285, 300] on div at bounding box center [280, 294] width 36 height 37
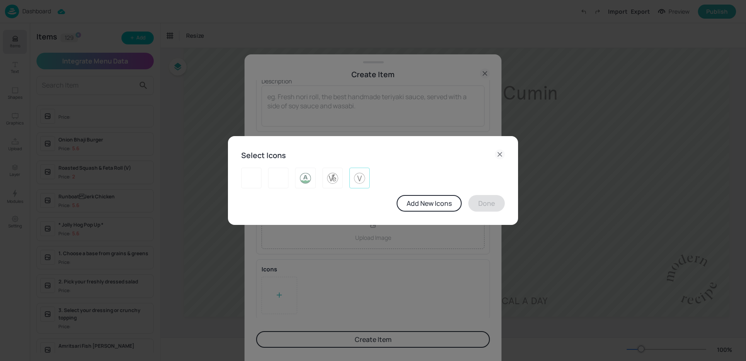
click at [359, 179] on img at bounding box center [359, 177] width 13 height 13
click at [487, 207] on button "Done" at bounding box center [486, 203] width 36 height 17
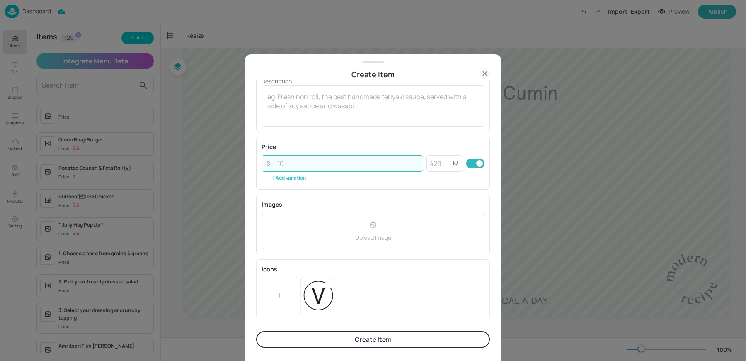
click at [319, 164] on input "number" at bounding box center [347, 163] width 151 height 17
type input "5.6"
click at [256, 331] on button "Create Item" at bounding box center [373, 339] width 234 height 17
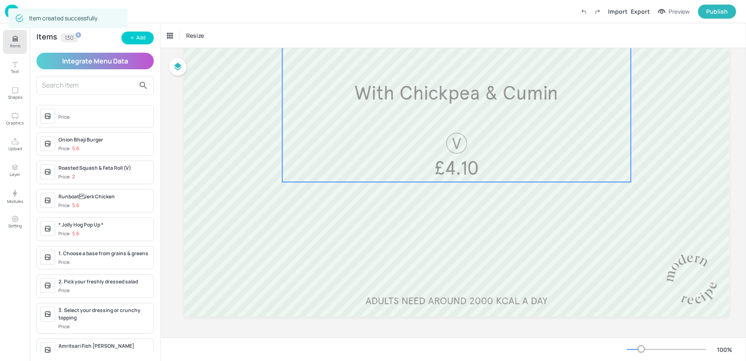
scroll to position [0, 0]
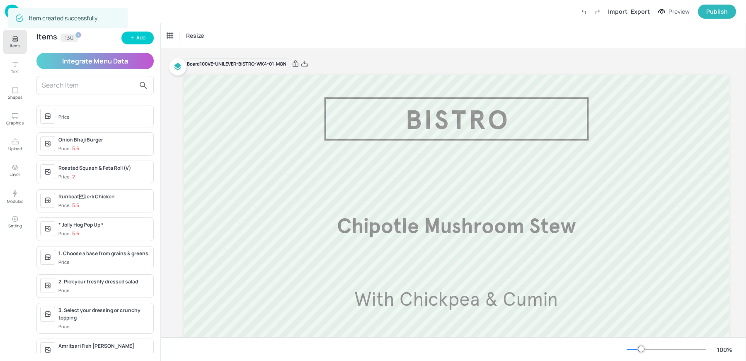
click at [7, 11] on img at bounding box center [12, 12] width 14 height 14
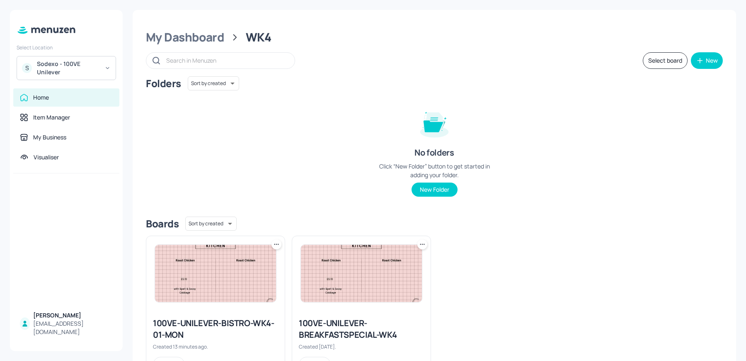
click at [78, 66] on div "Sodexo - 100VE Unilever" at bounding box center [68, 68] width 63 height 17
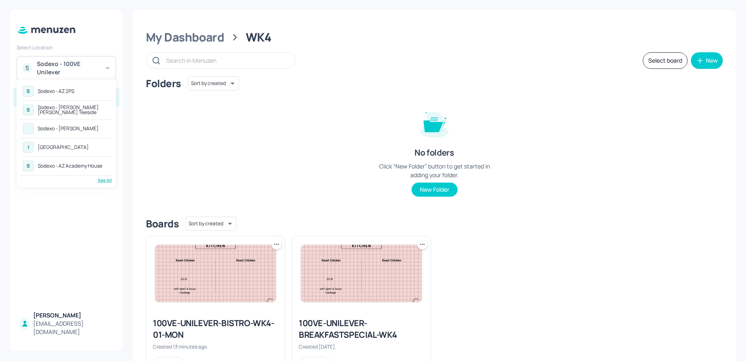
click at [100, 181] on div "See All" at bounding box center [66, 180] width 91 height 6
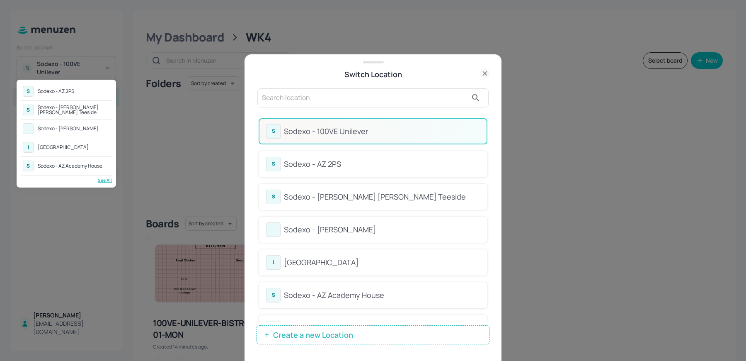
click at [311, 112] on div at bounding box center [373, 180] width 746 height 361
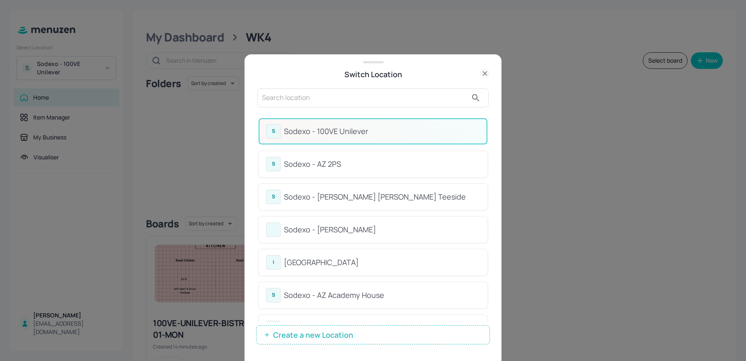
click at [297, 104] on div "S Sodexo - AZ 2PS S Sodexo - Johnson Matthey Teeside Sodexo - Leonardo Yeovil I…" at bounding box center [373, 180] width 746 height 361
click at [291, 100] on input "text" at bounding box center [365, 97] width 206 height 13
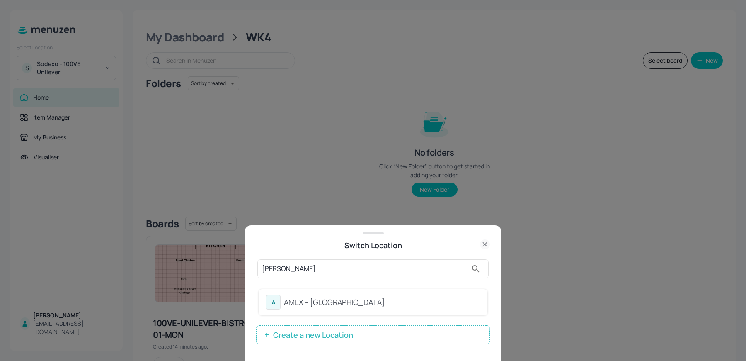
type input "frank"
click at [318, 302] on div "AMEX - Frankfurt" at bounding box center [382, 301] width 196 height 11
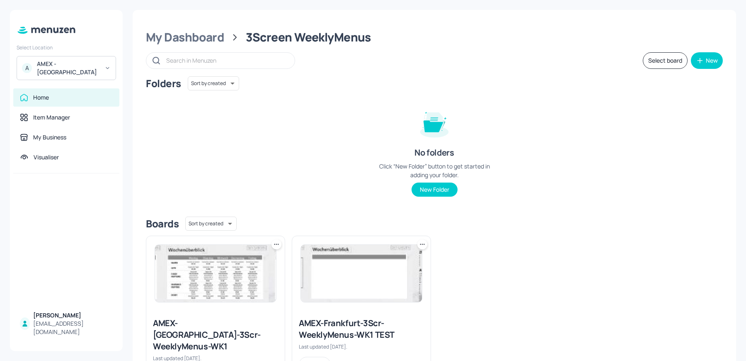
click at [221, 273] on img at bounding box center [215, 273] width 121 height 57
